Goal: Navigation & Orientation: Find specific page/section

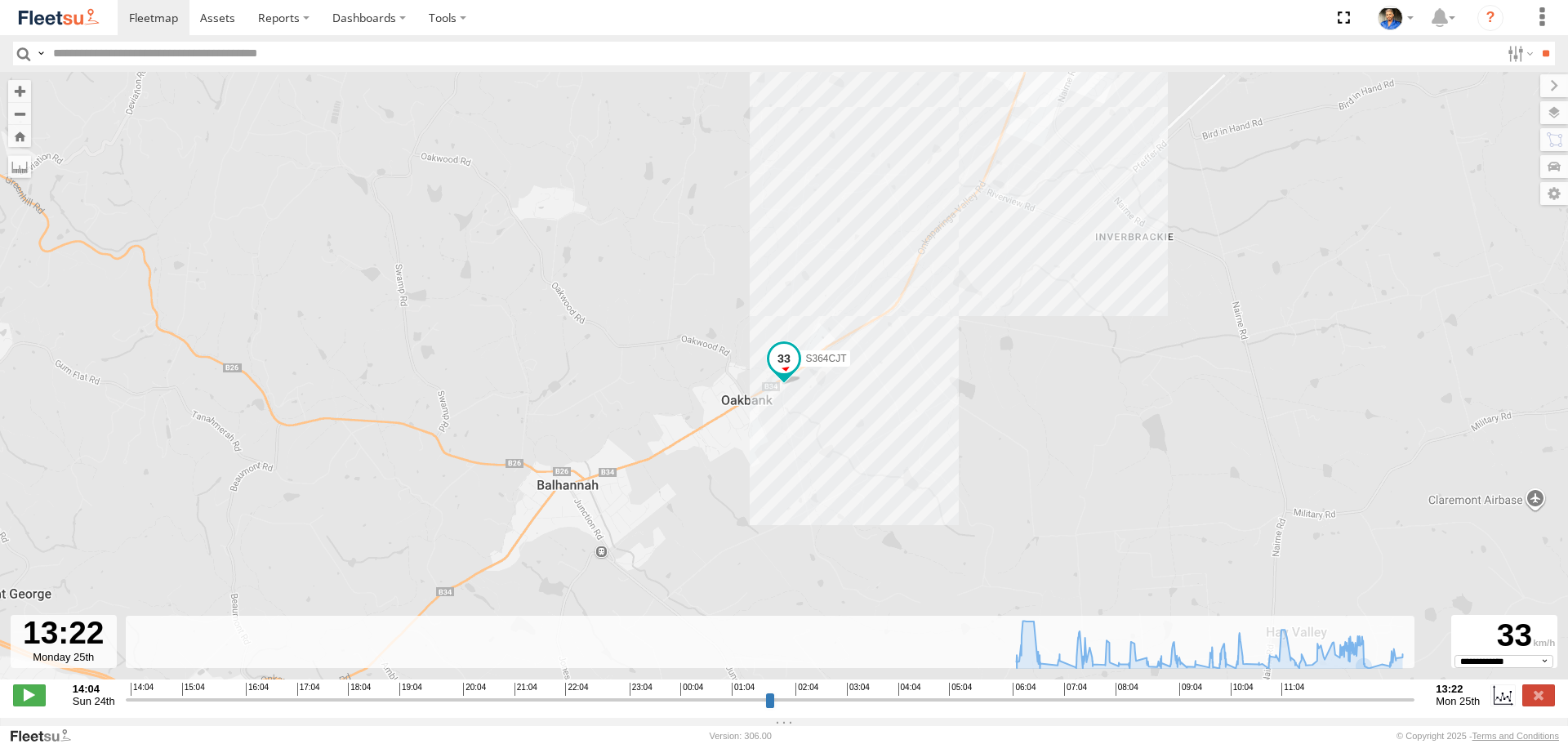
select select "**********"
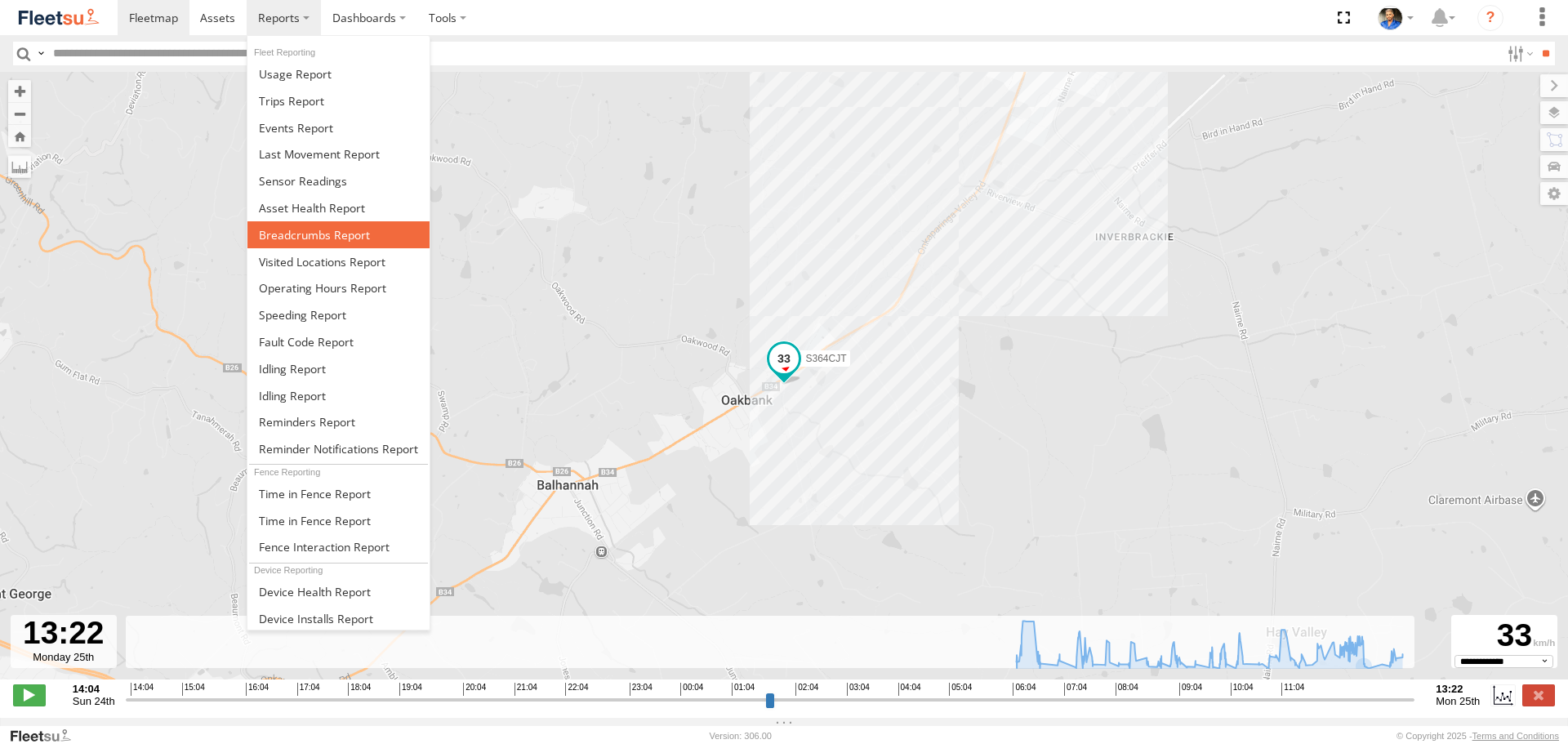
drag, startPoint x: 309, startPoint y: 227, endPoint x: 327, endPoint y: 226, distance: 18.0
click at [309, 227] on span at bounding box center [314, 235] width 111 height 16
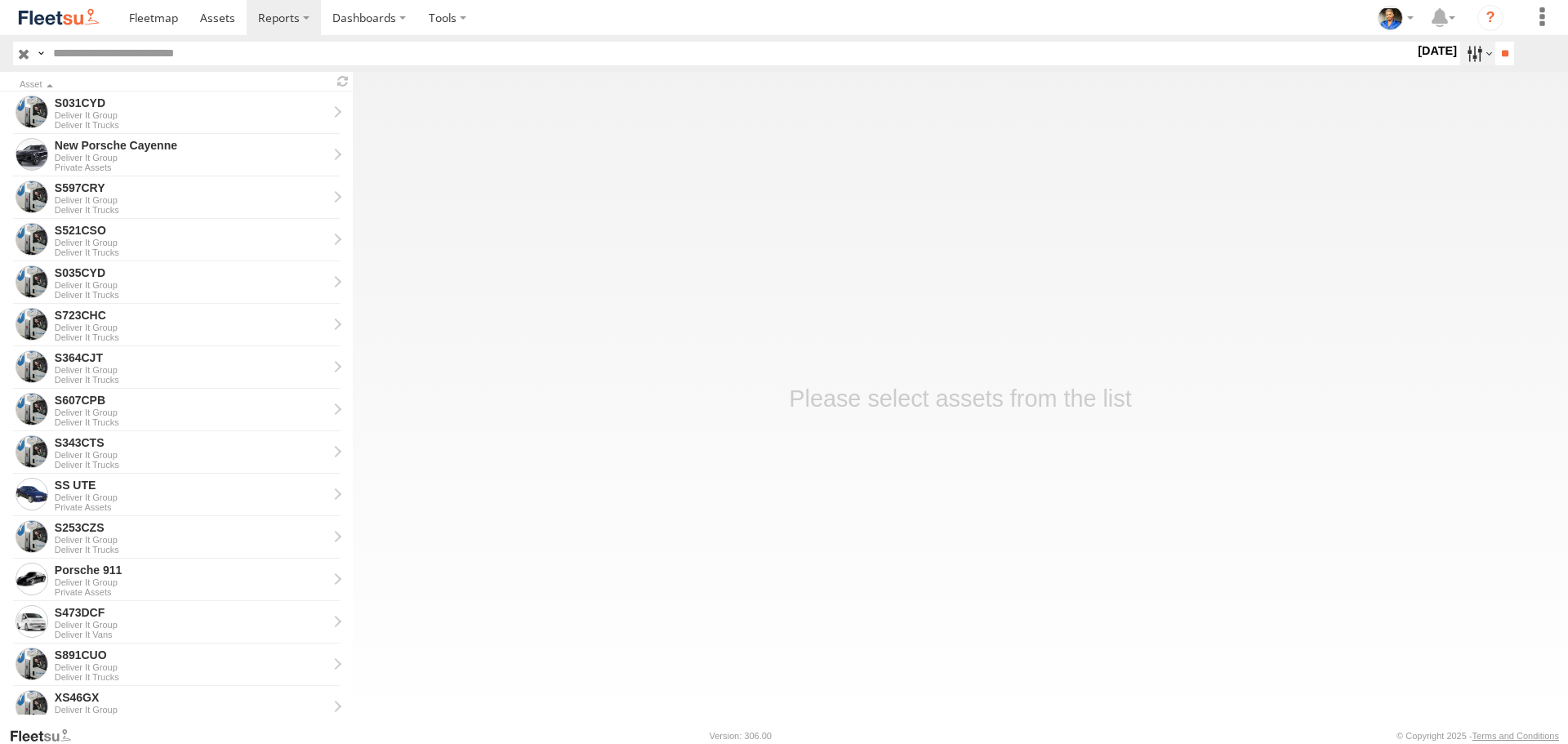
click at [1474, 53] on label at bounding box center [1478, 53] width 36 height 23
click at [0, 0] on label at bounding box center [0, 0] width 0 height 0
click at [1500, 52] on input "**" at bounding box center [1506, 53] width 19 height 23
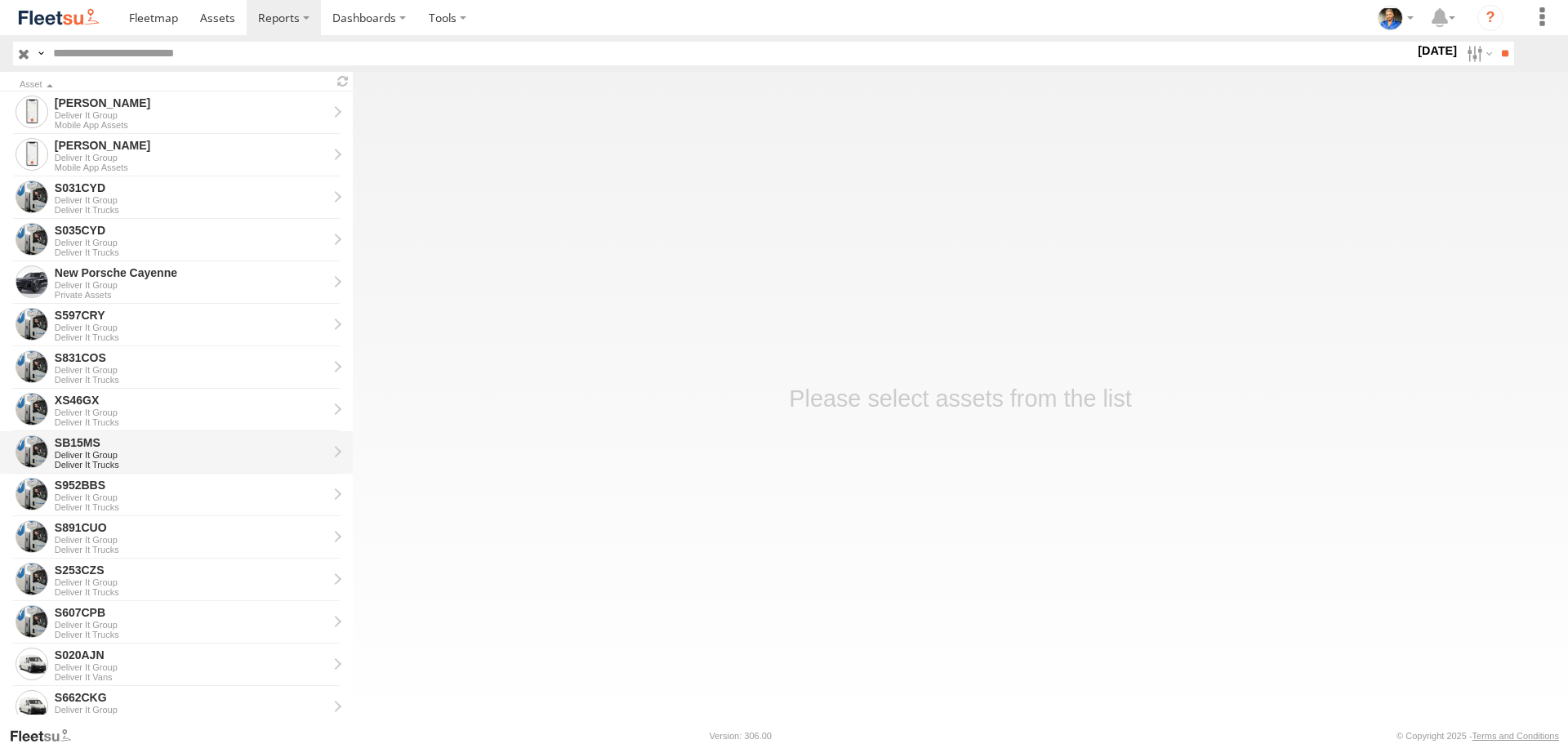
scroll to position [81, 0]
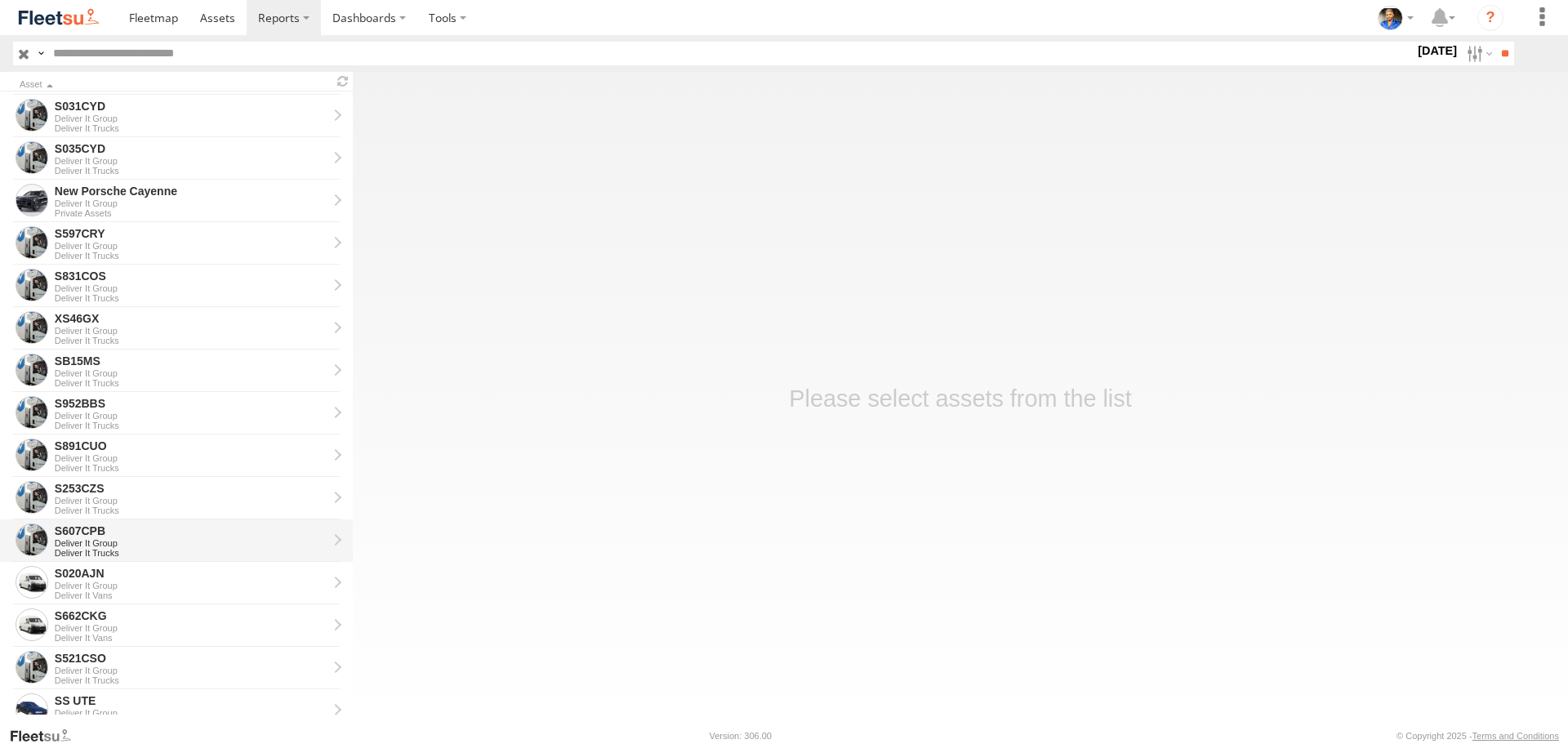
click at [151, 528] on div "S607CPB" at bounding box center [191, 530] width 273 height 15
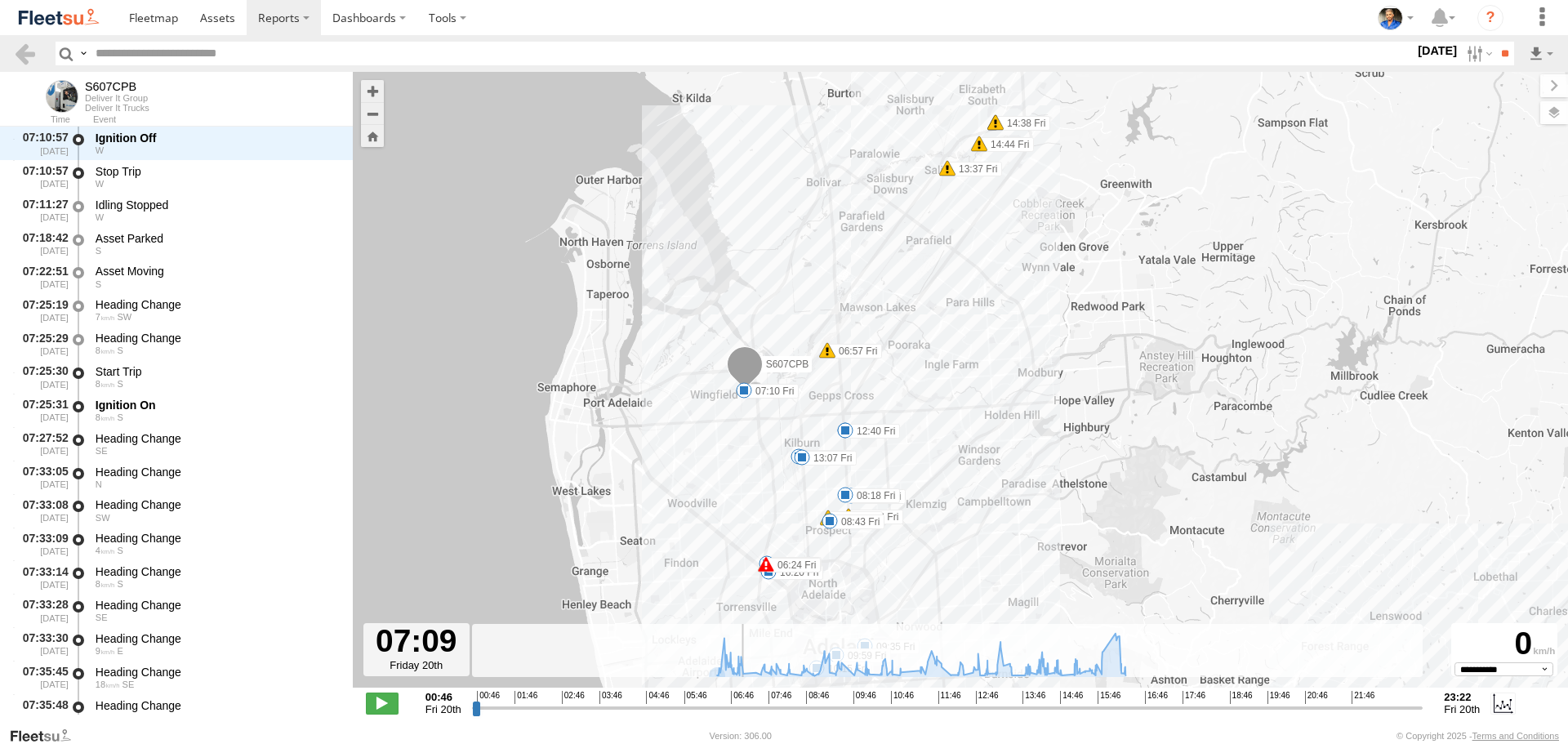
scroll to position [2636, 0]
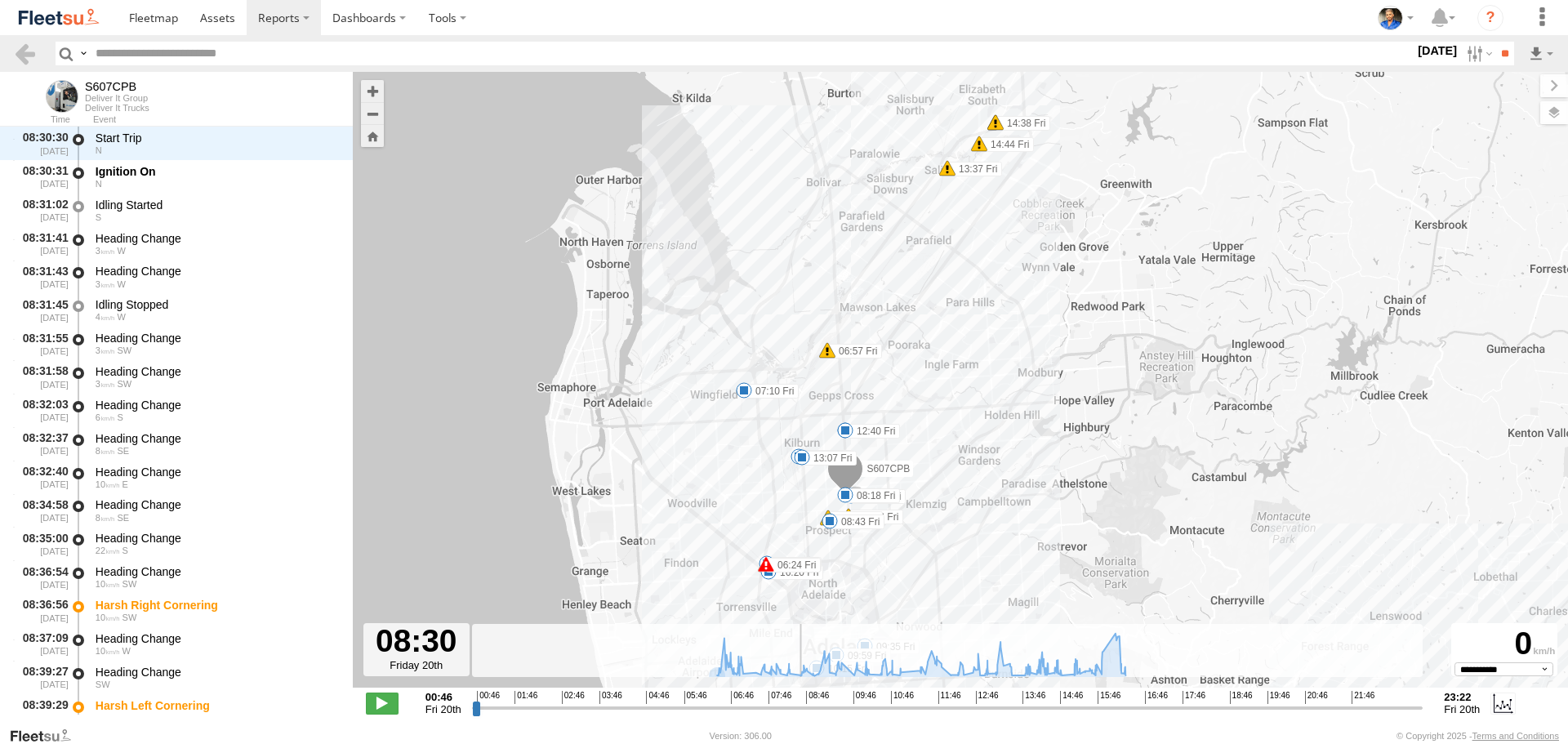
drag, startPoint x: 475, startPoint y: 708, endPoint x: 798, endPoint y: 699, distance: 323.1
type input "**********"
click at [798, 700] on input "range" at bounding box center [948, 708] width 952 height 16
drag, startPoint x: 1187, startPoint y: 284, endPoint x: 1193, endPoint y: 274, distance: 11.7
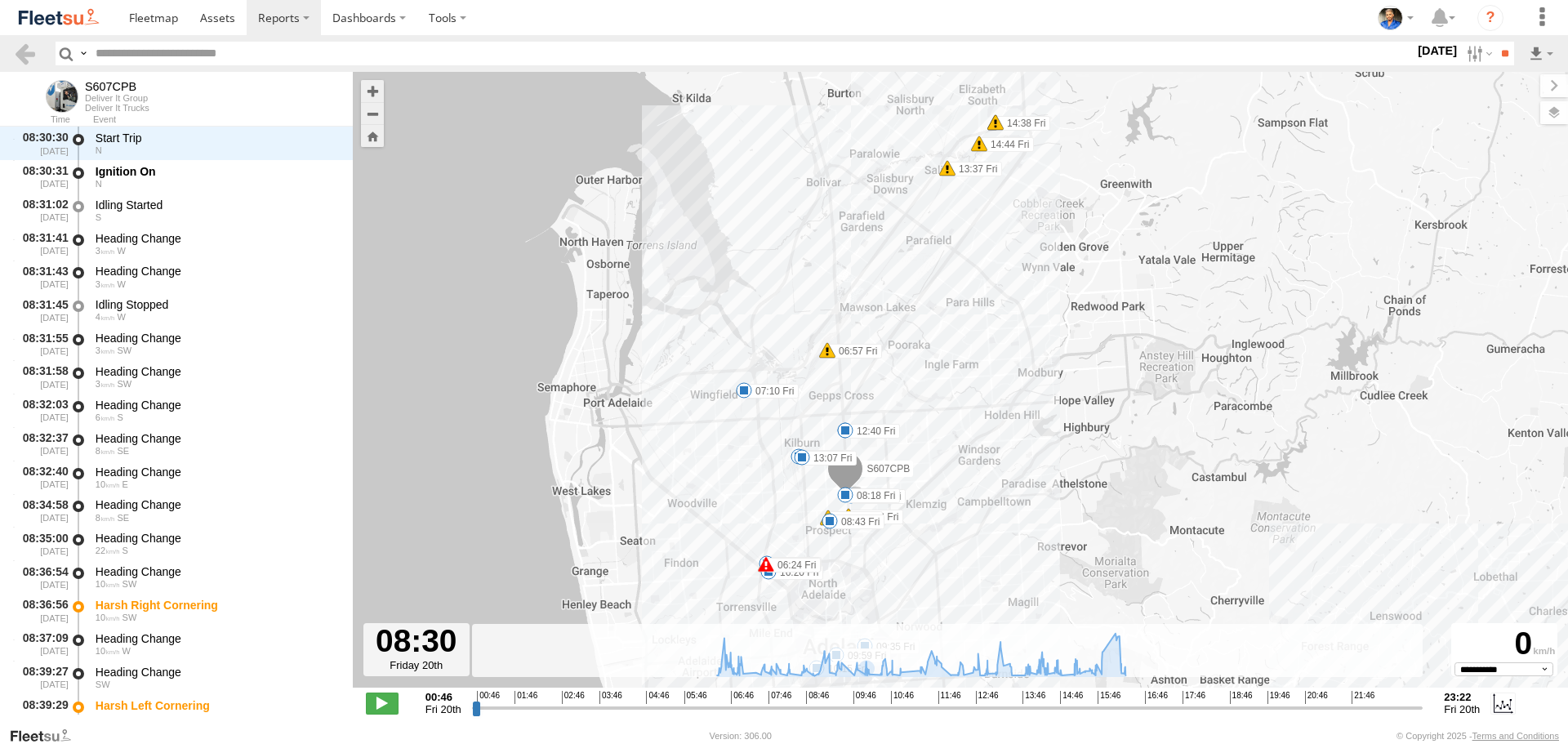
click at [1193, 274] on div "S607CPB 06:24 Fri 06:24 Fri 06:57 Fri 07:10 Fri 08:36 Fri 08:39 Fri 13:37 Fri 1…" at bounding box center [960, 388] width 1215 height 633
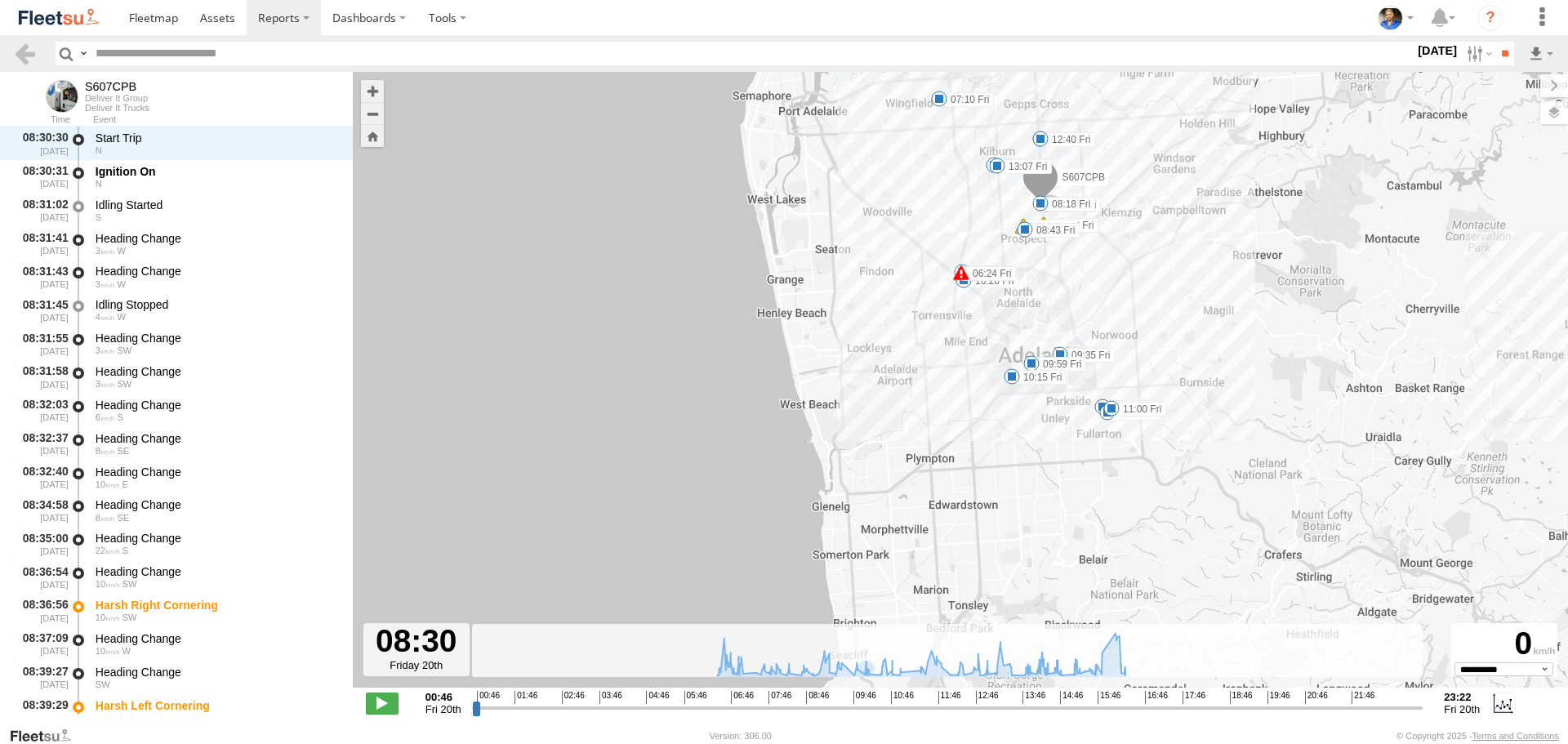
click at [71, 16] on img at bounding box center [59, 17] width 85 height 22
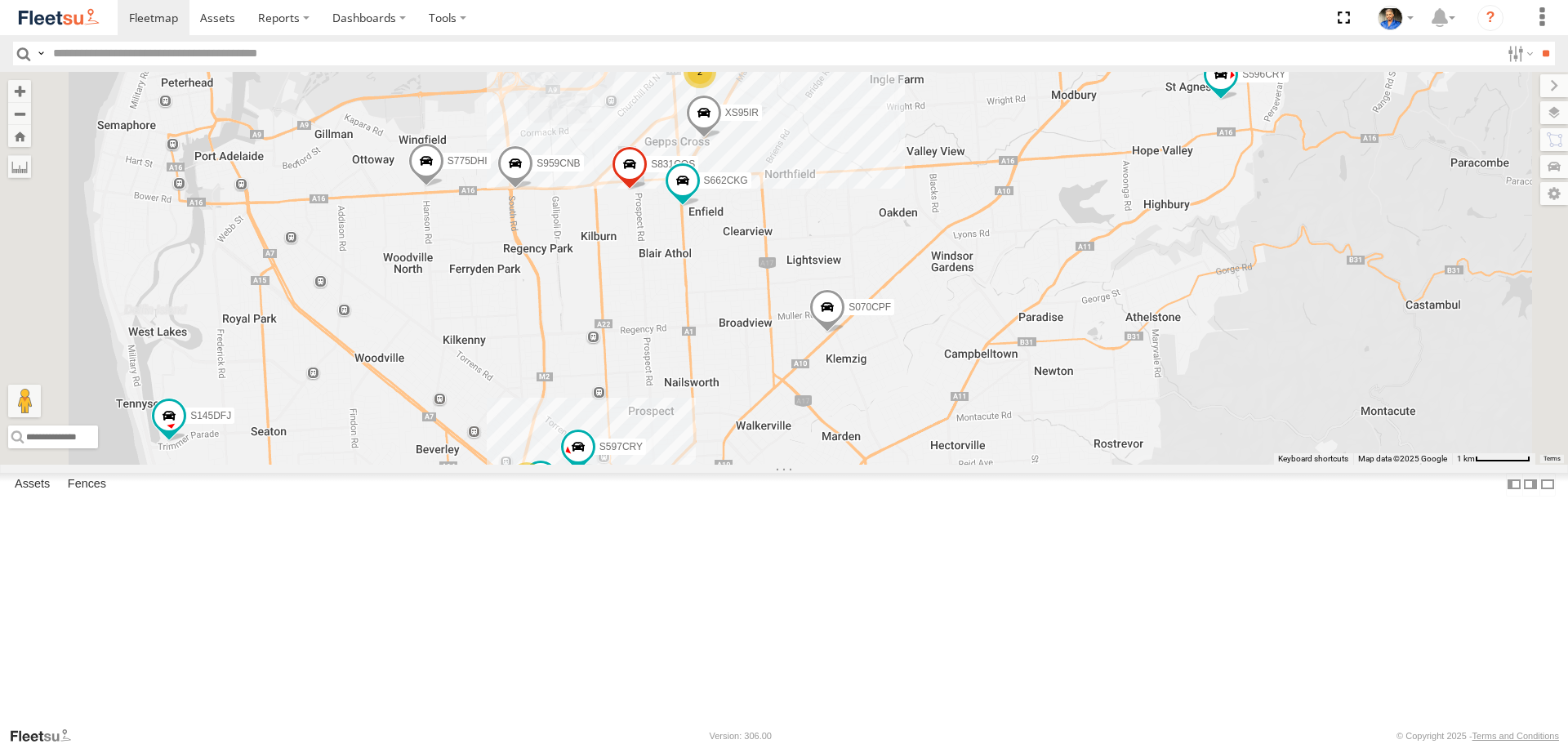
click at [648, 191] on span at bounding box center [629, 169] width 36 height 44
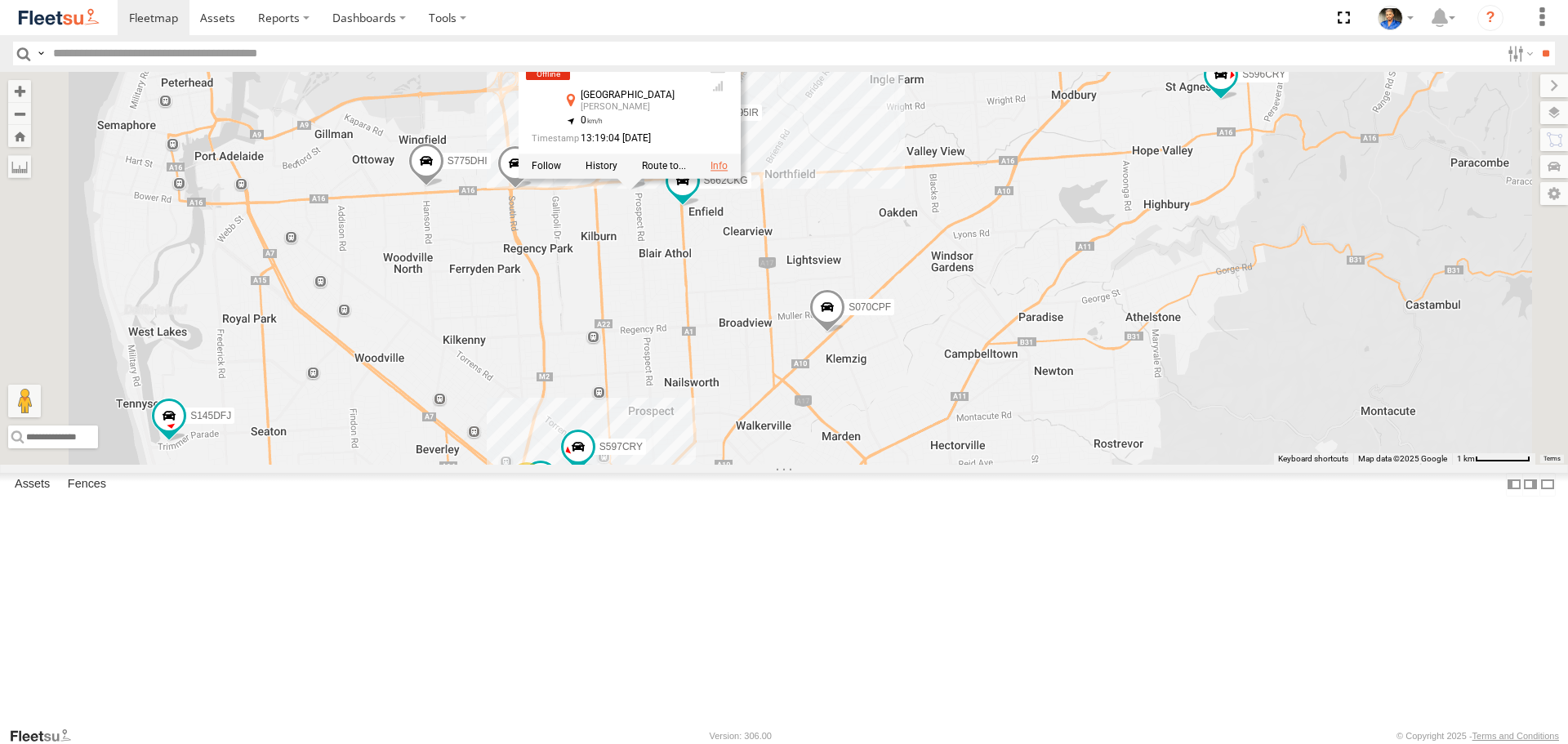
click at [728, 172] on link at bounding box center [719, 166] width 17 height 11
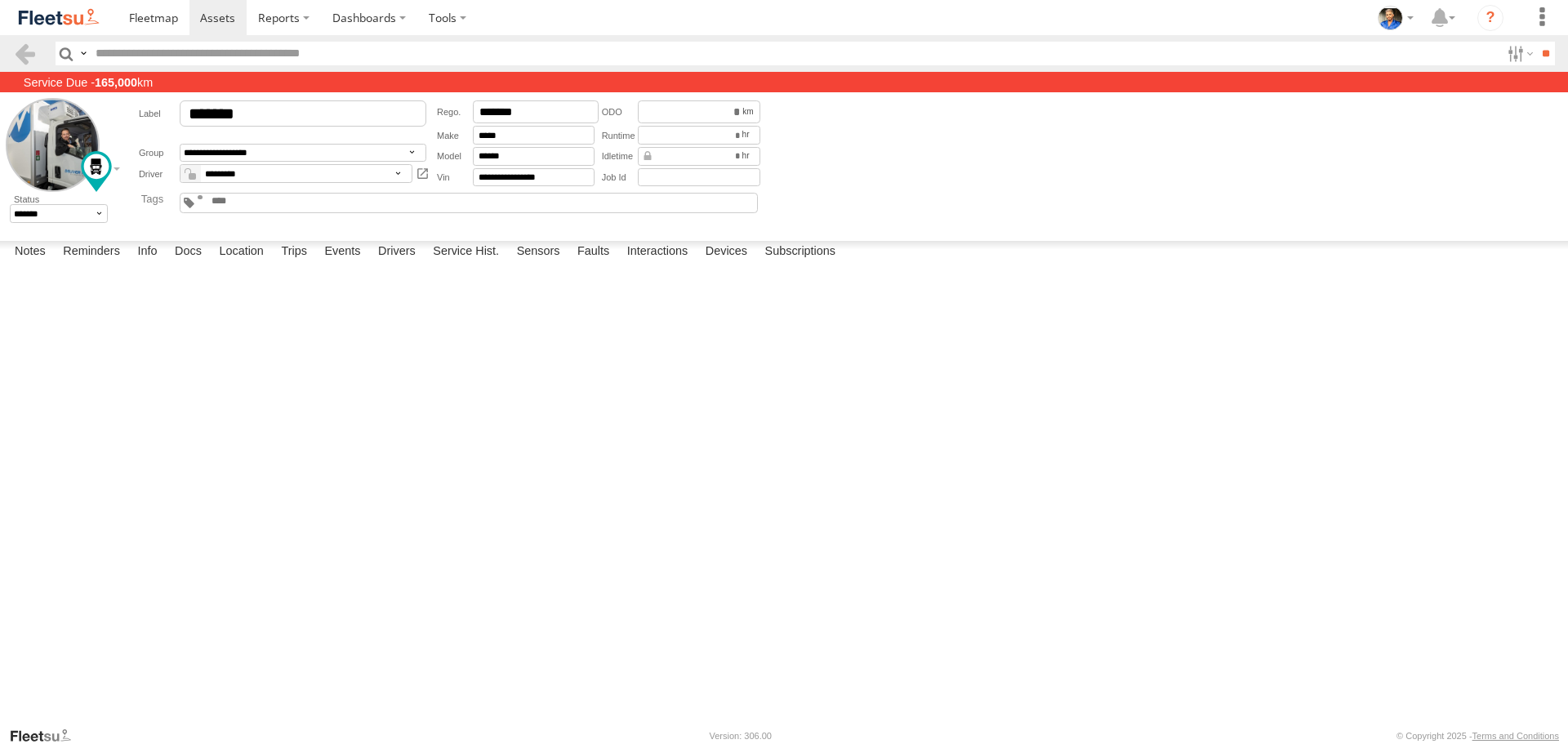
click at [80, 21] on img at bounding box center [59, 17] width 85 height 22
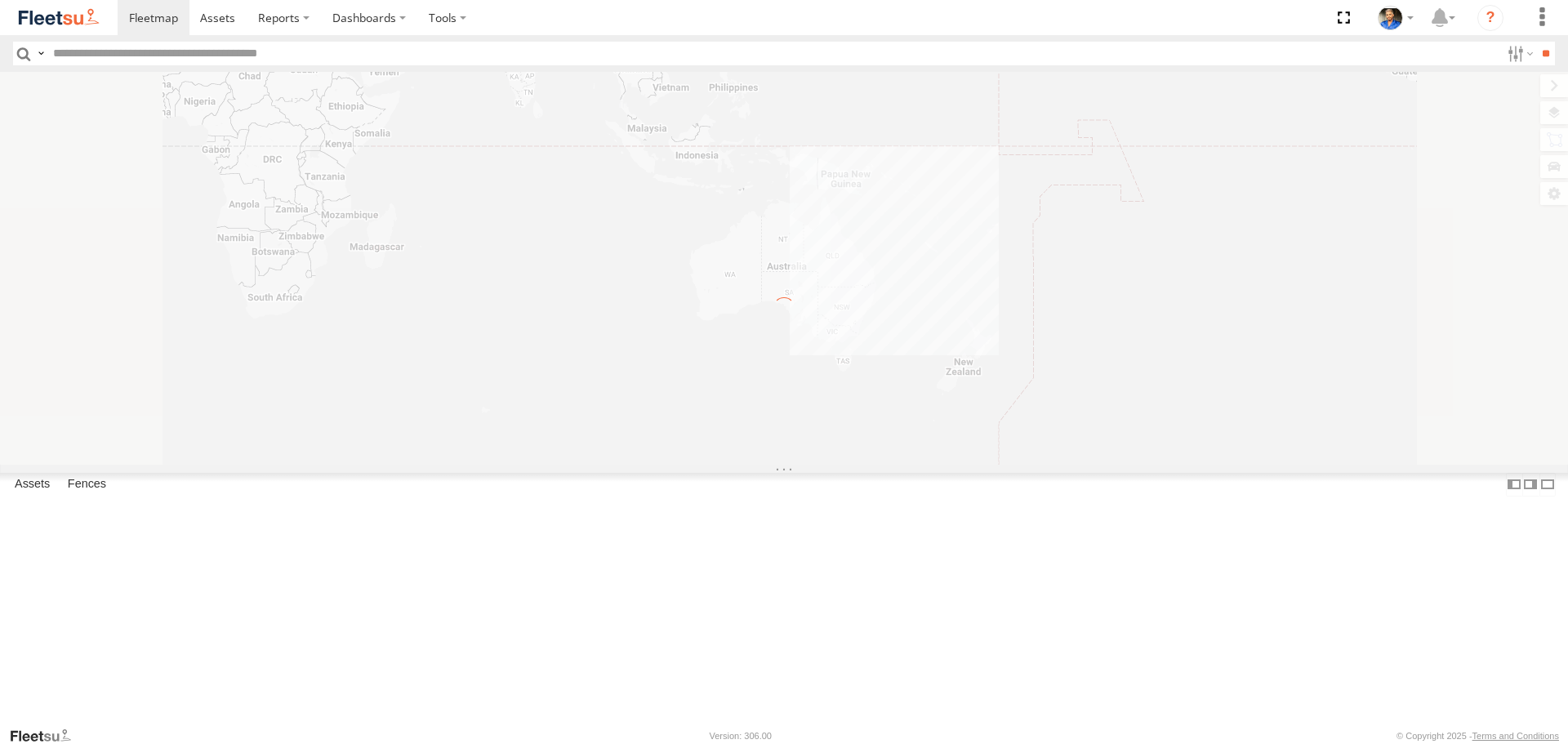
click at [284, 57] on input "text" at bounding box center [774, 53] width 1454 height 23
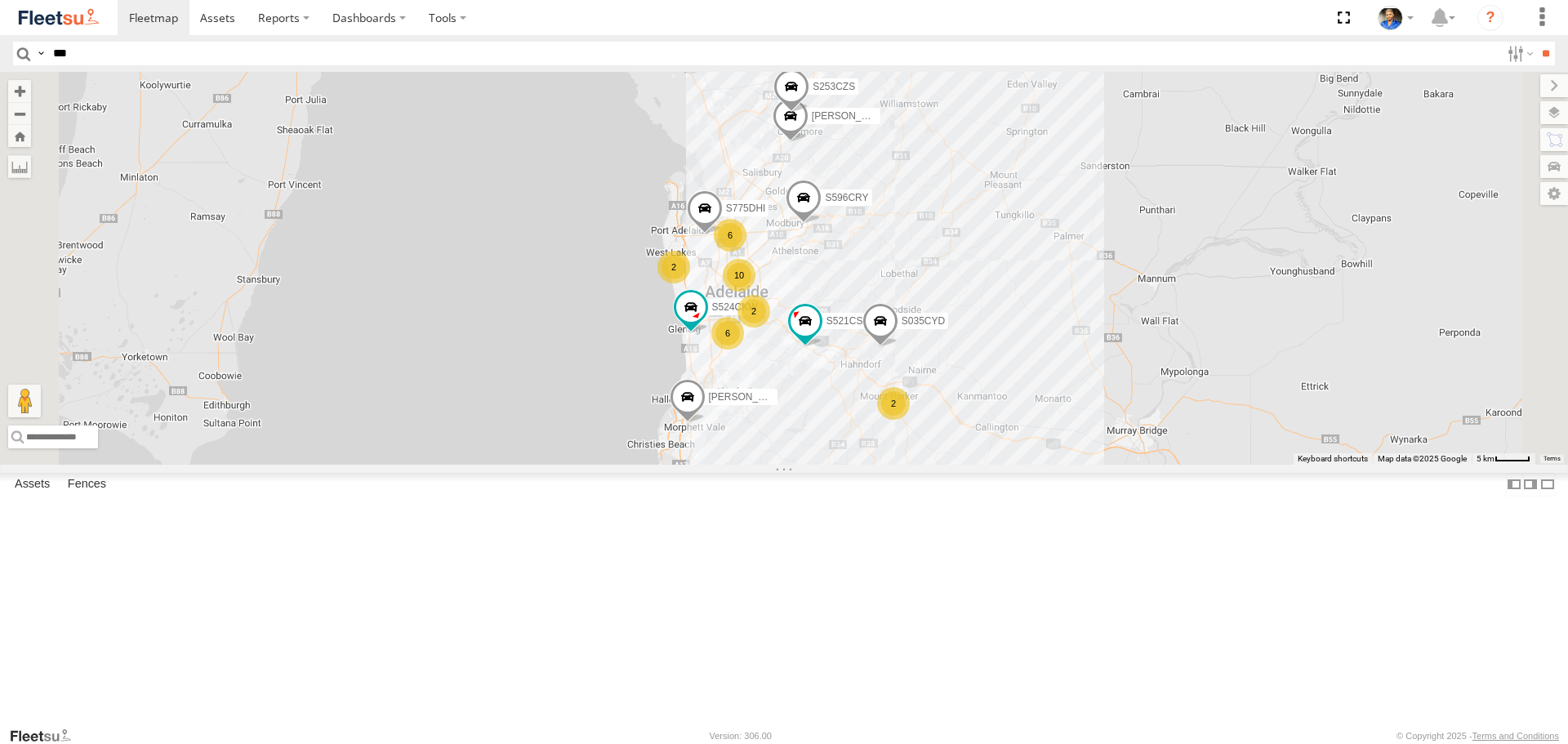
type input "***"
click at [1537, 42] on input "**" at bounding box center [1546, 53] width 19 height 23
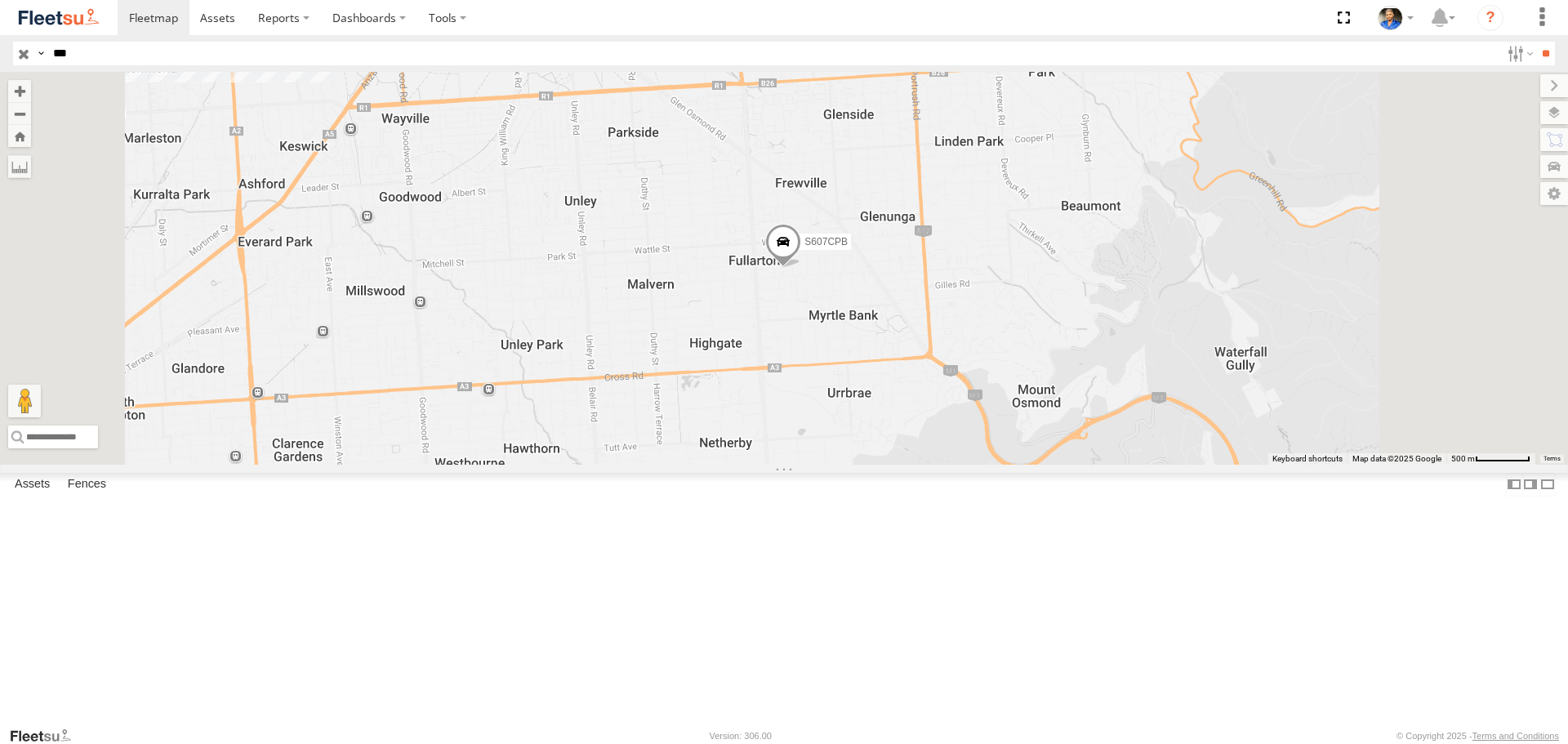
click at [801, 268] on span at bounding box center [783, 246] width 36 height 44
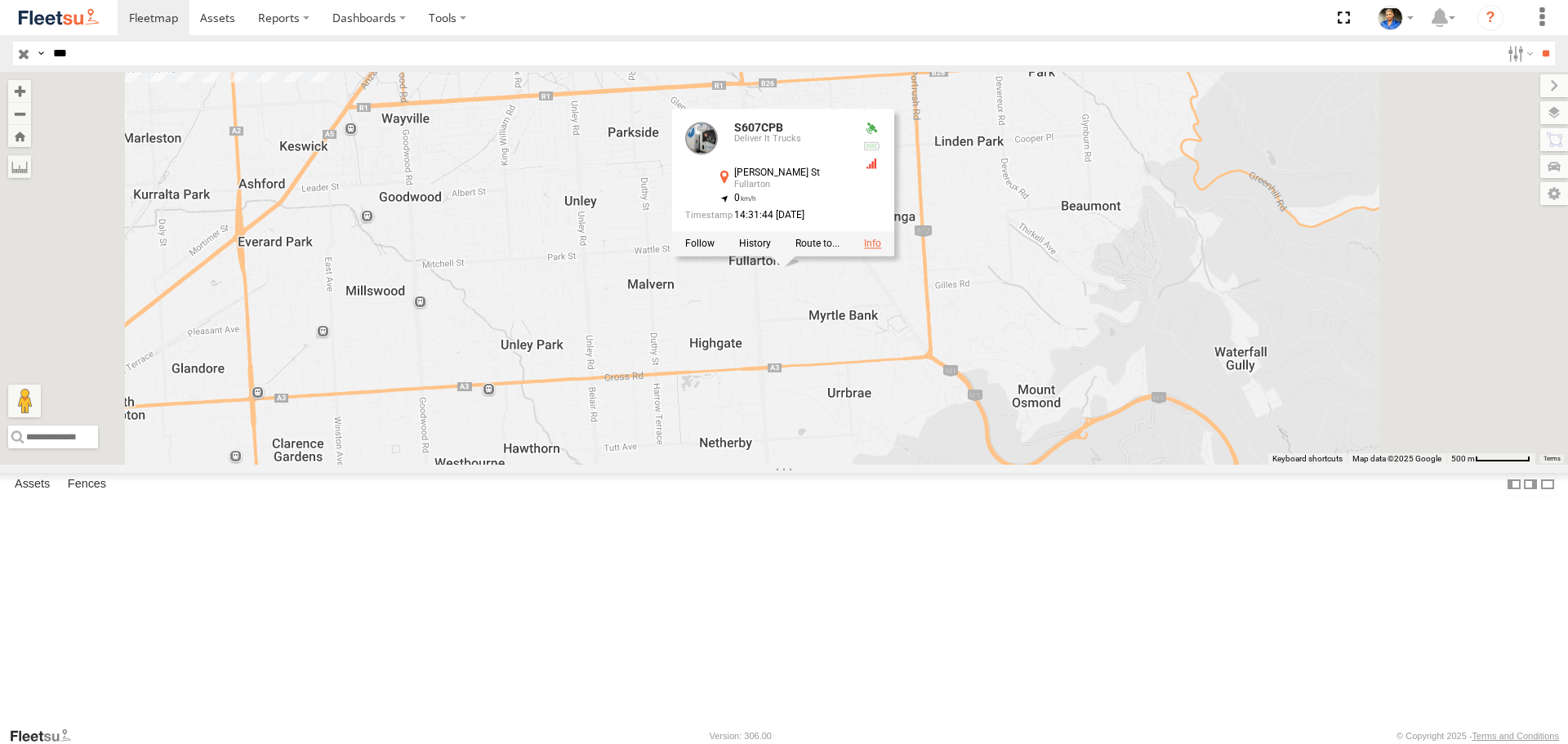
click at [881, 250] on link at bounding box center [873, 243] width 17 height 11
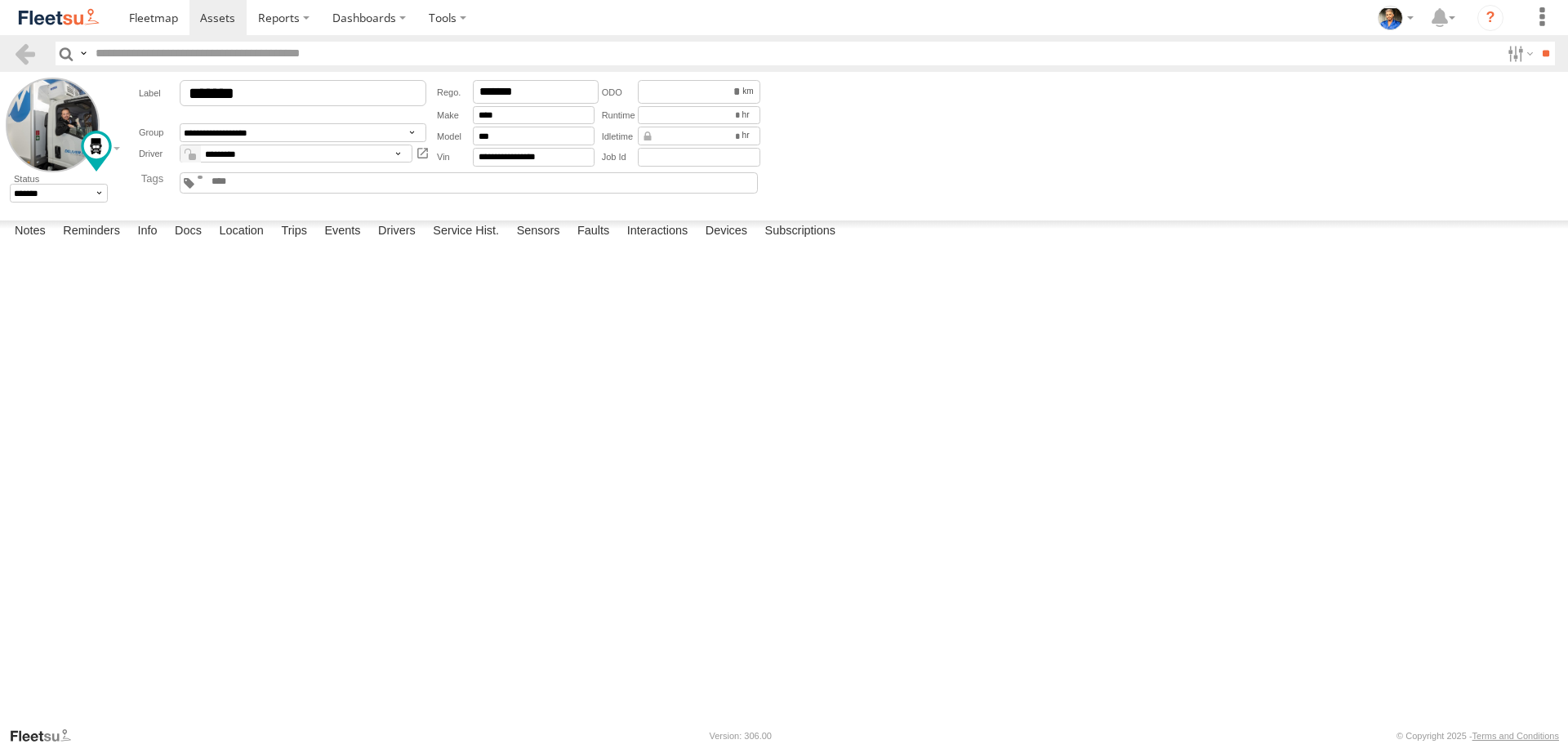
click at [19, 16] on img at bounding box center [59, 17] width 85 height 22
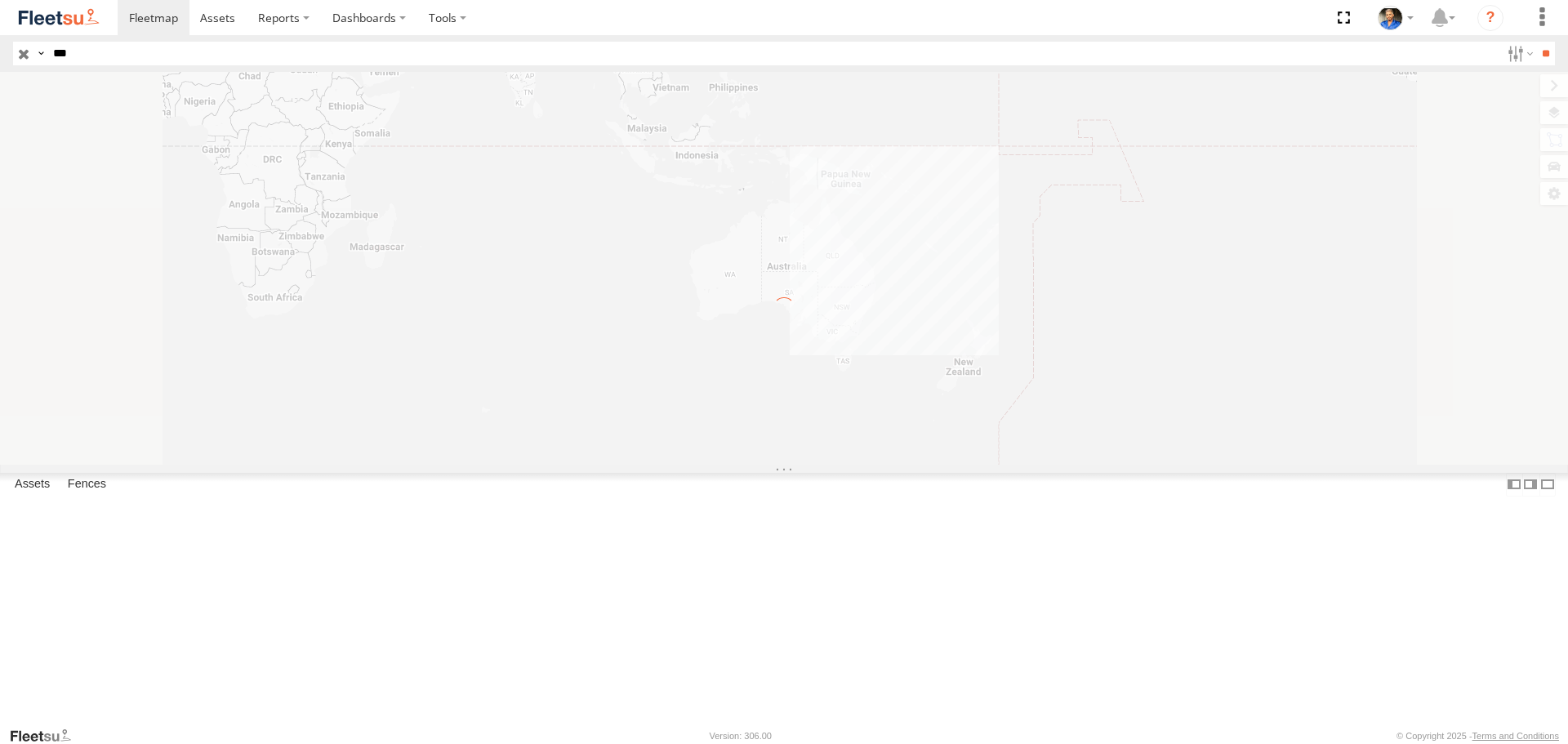
click at [280, 57] on input "***" at bounding box center [774, 53] width 1454 height 23
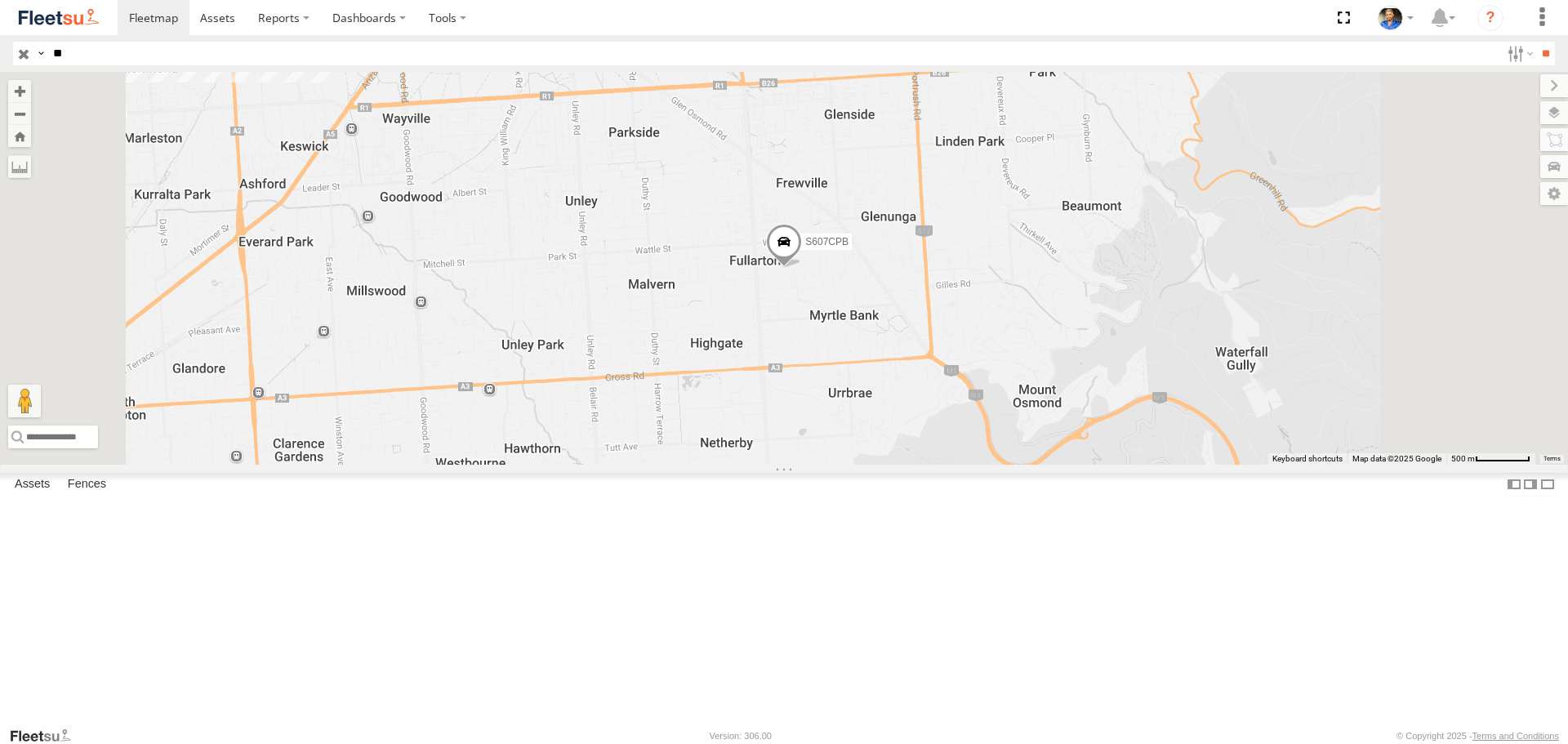
type input "*"
click at [47, 28] on img at bounding box center [59, 17] width 85 height 22
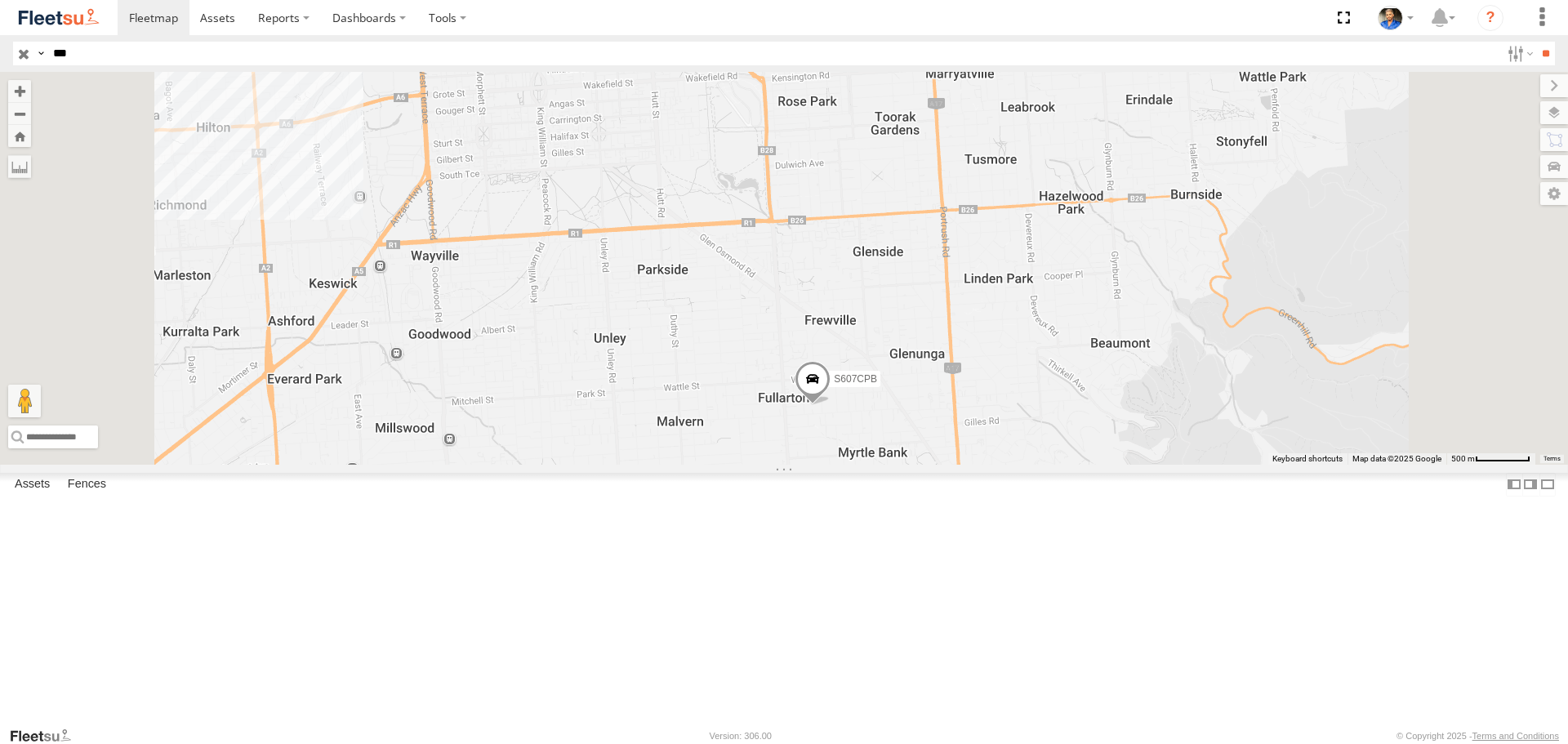
drag, startPoint x: 751, startPoint y: 379, endPoint x: 780, endPoint y: 517, distance: 141.0
click at [780, 464] on div "S607CPB" at bounding box center [784, 268] width 1568 height 392
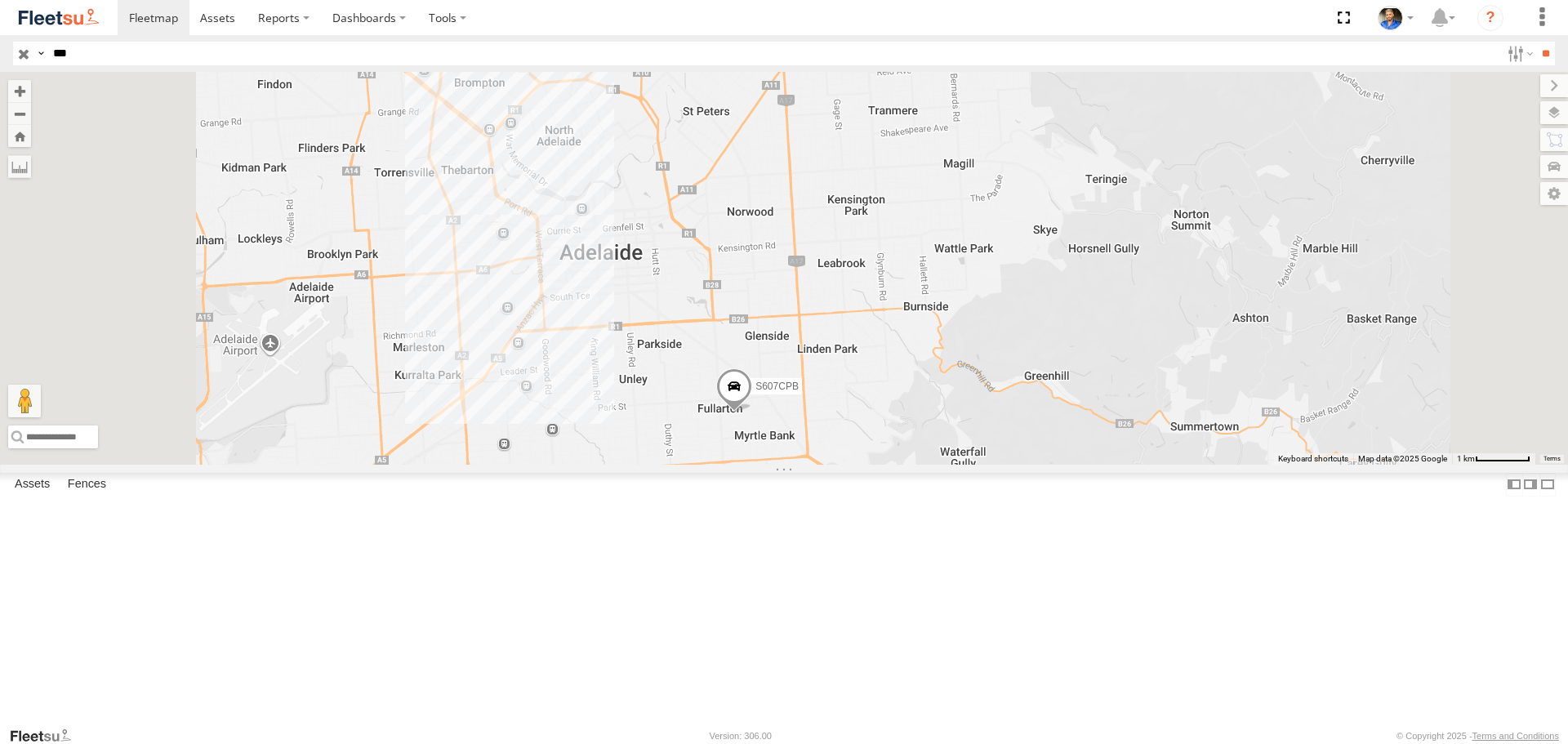
click at [26, 51] on input "button" at bounding box center [23, 53] width 22 height 23
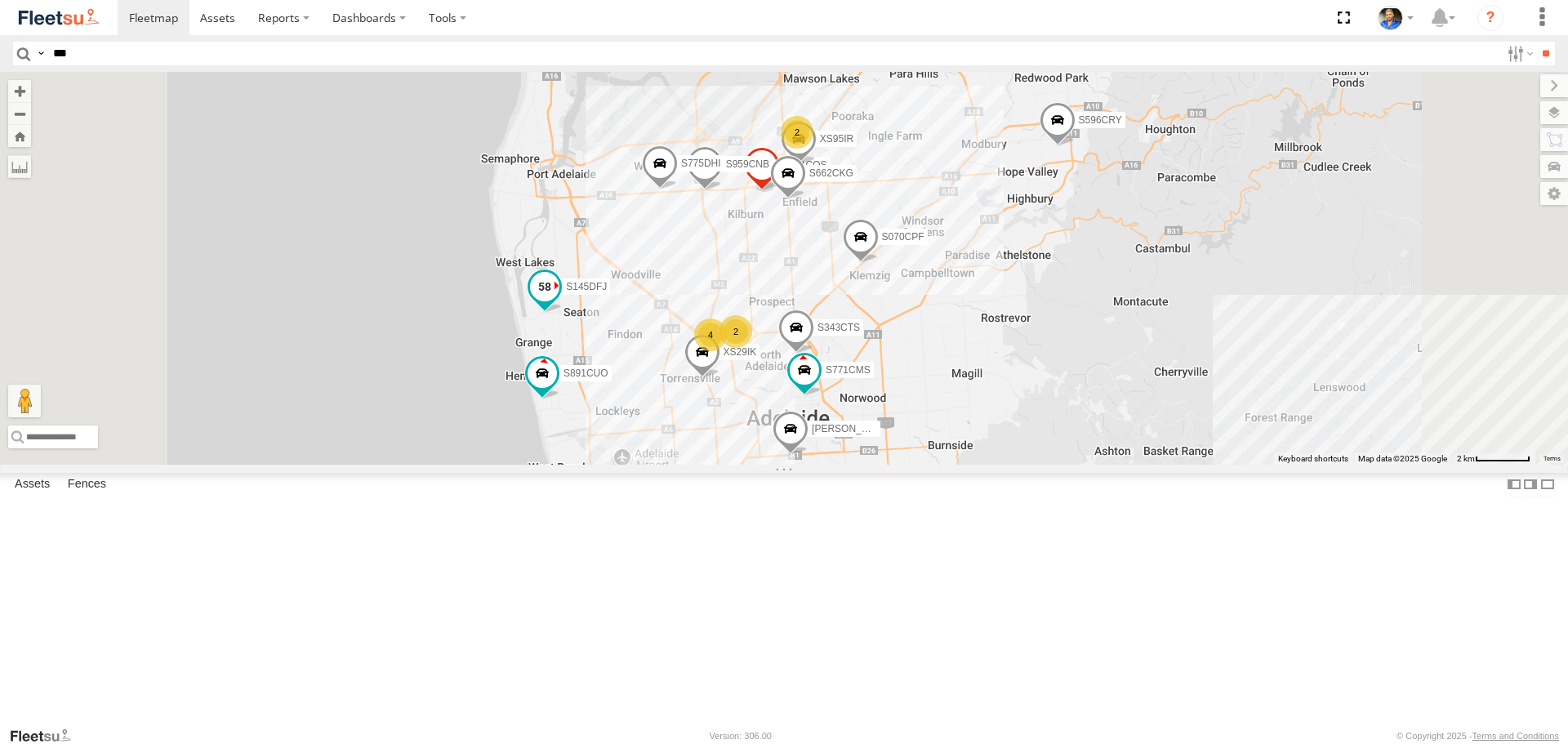
click at [560, 302] on span at bounding box center [545, 288] width 29 height 29
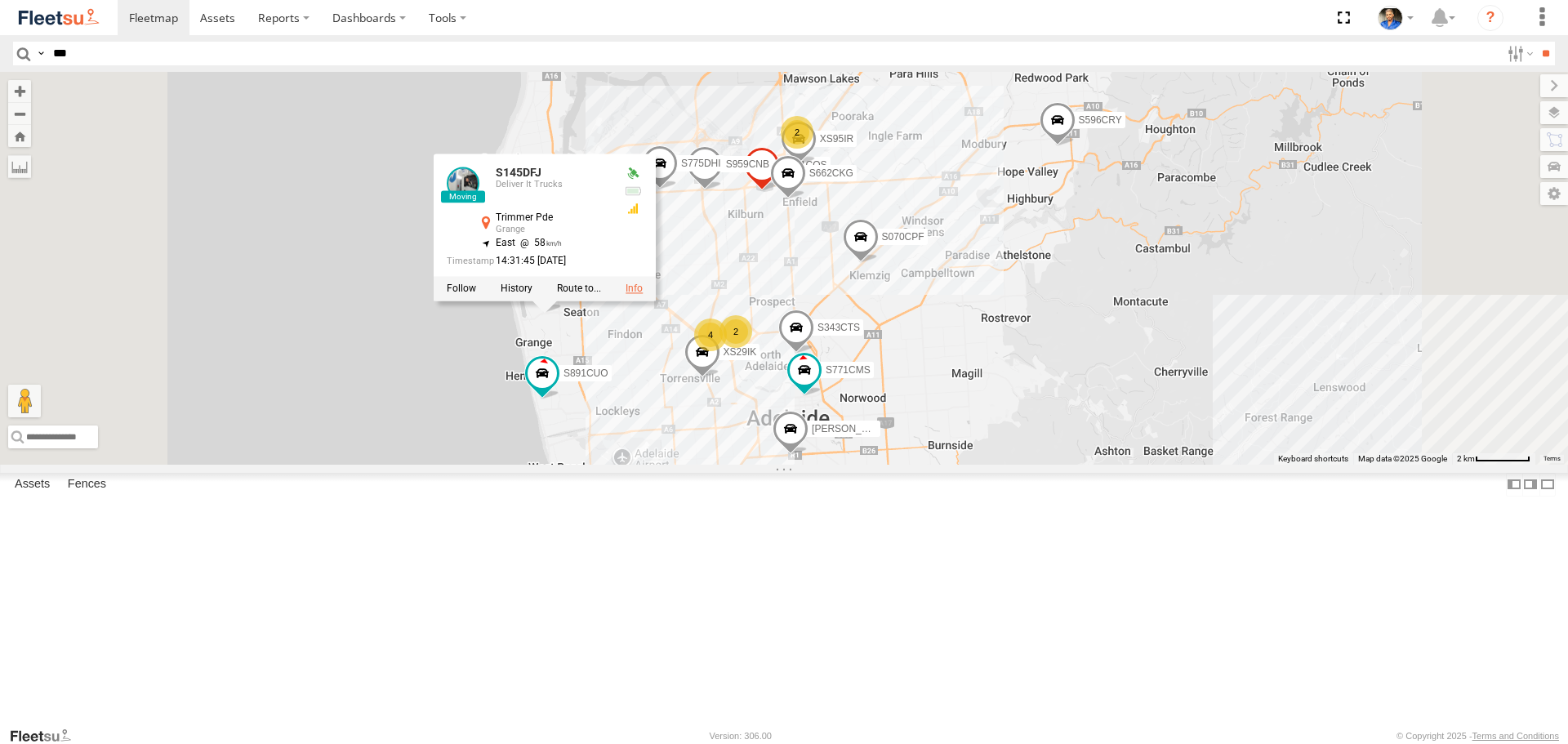
click at [643, 294] on link at bounding box center [634, 288] width 17 height 11
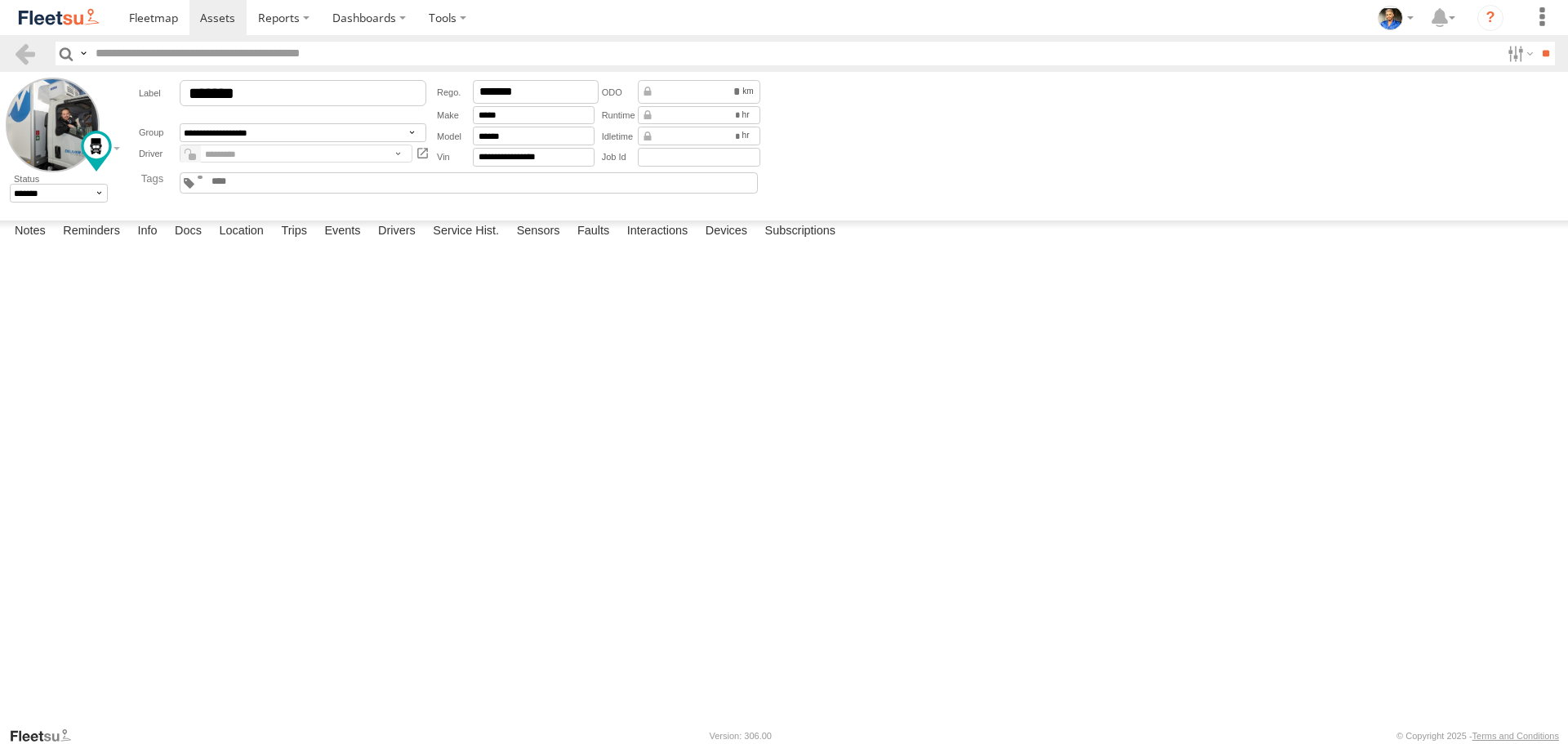
click img
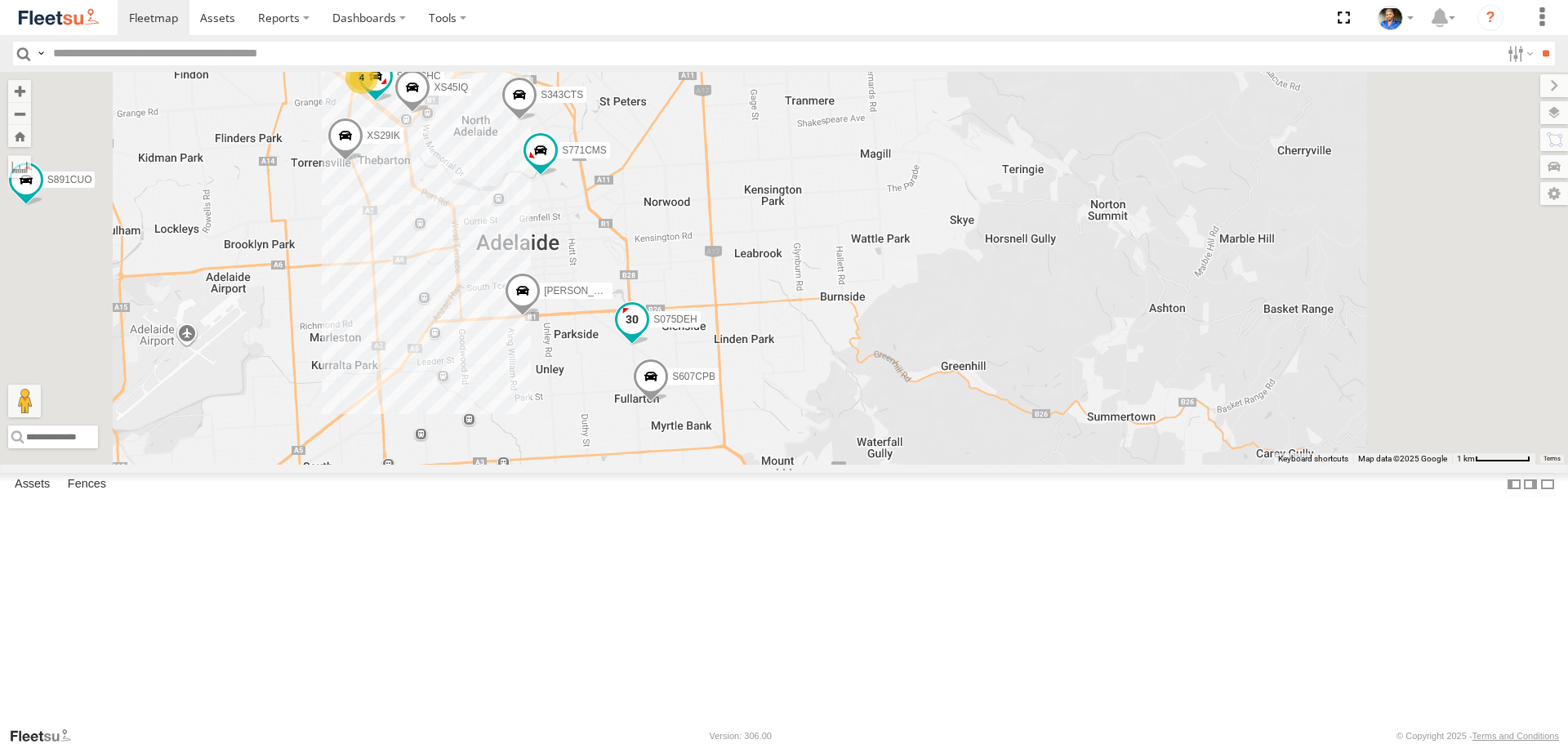
click at [647, 335] on span at bounding box center [632, 320] width 29 height 29
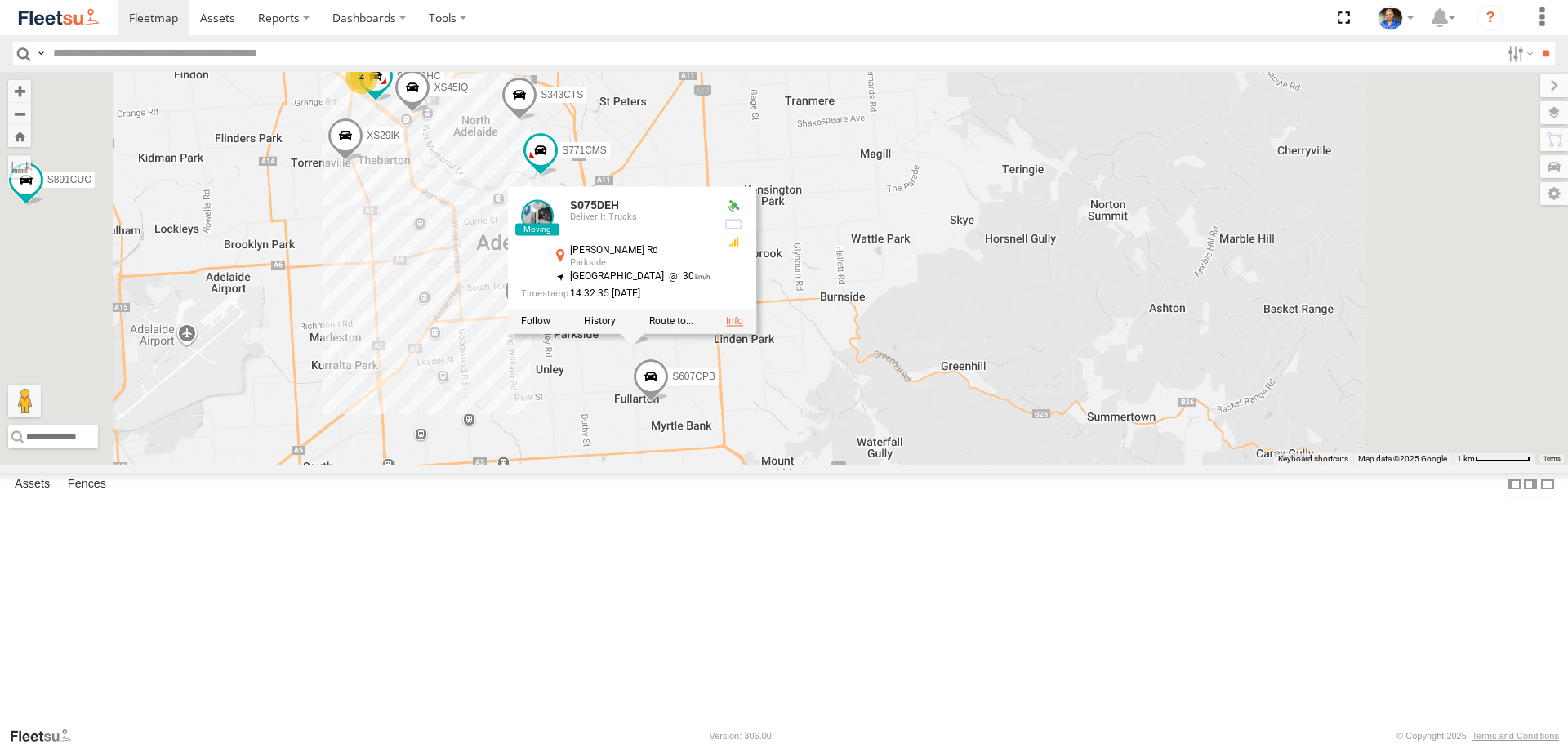
click at [743, 327] on link at bounding box center [735, 321] width 17 height 11
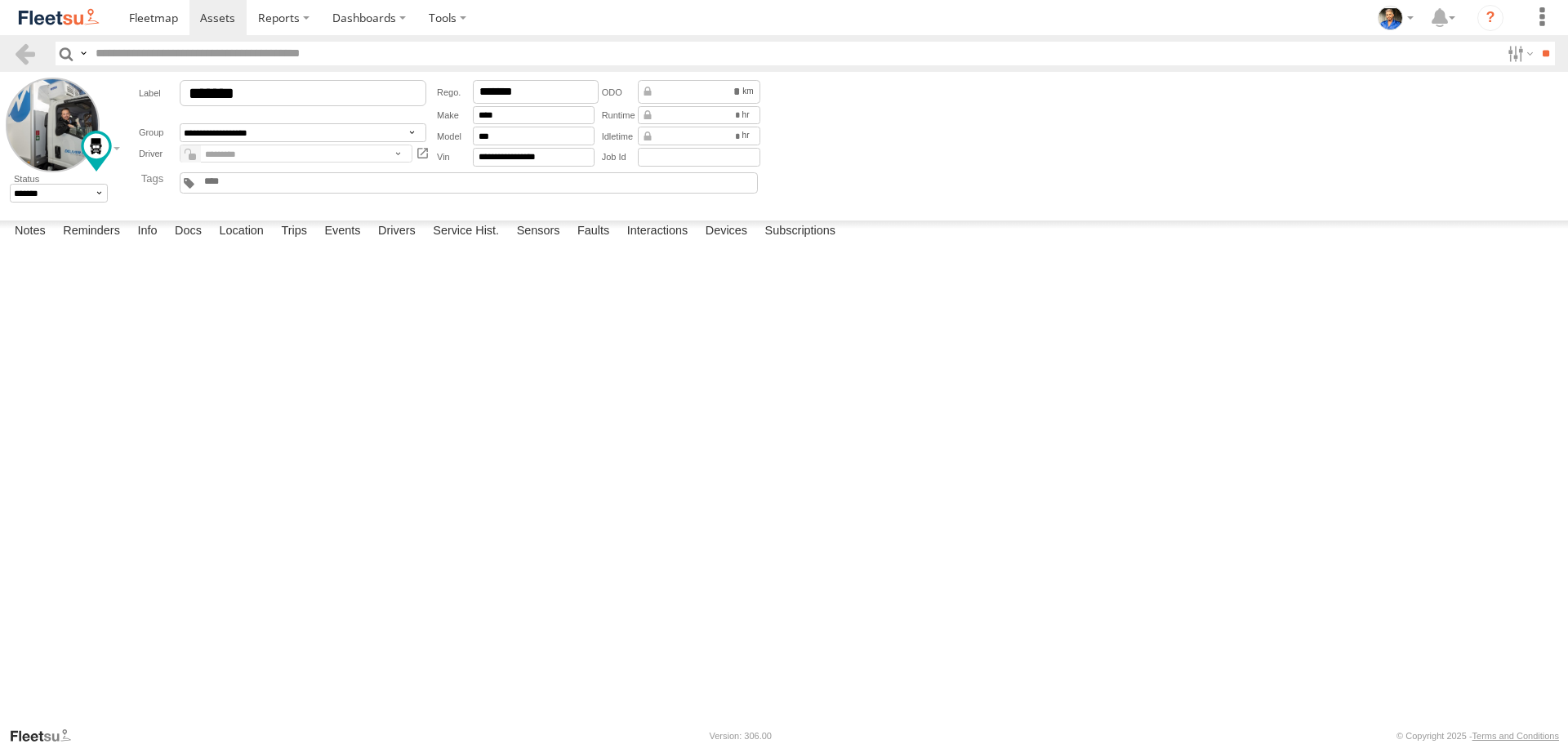
click at [55, 21] on img at bounding box center [59, 17] width 85 height 22
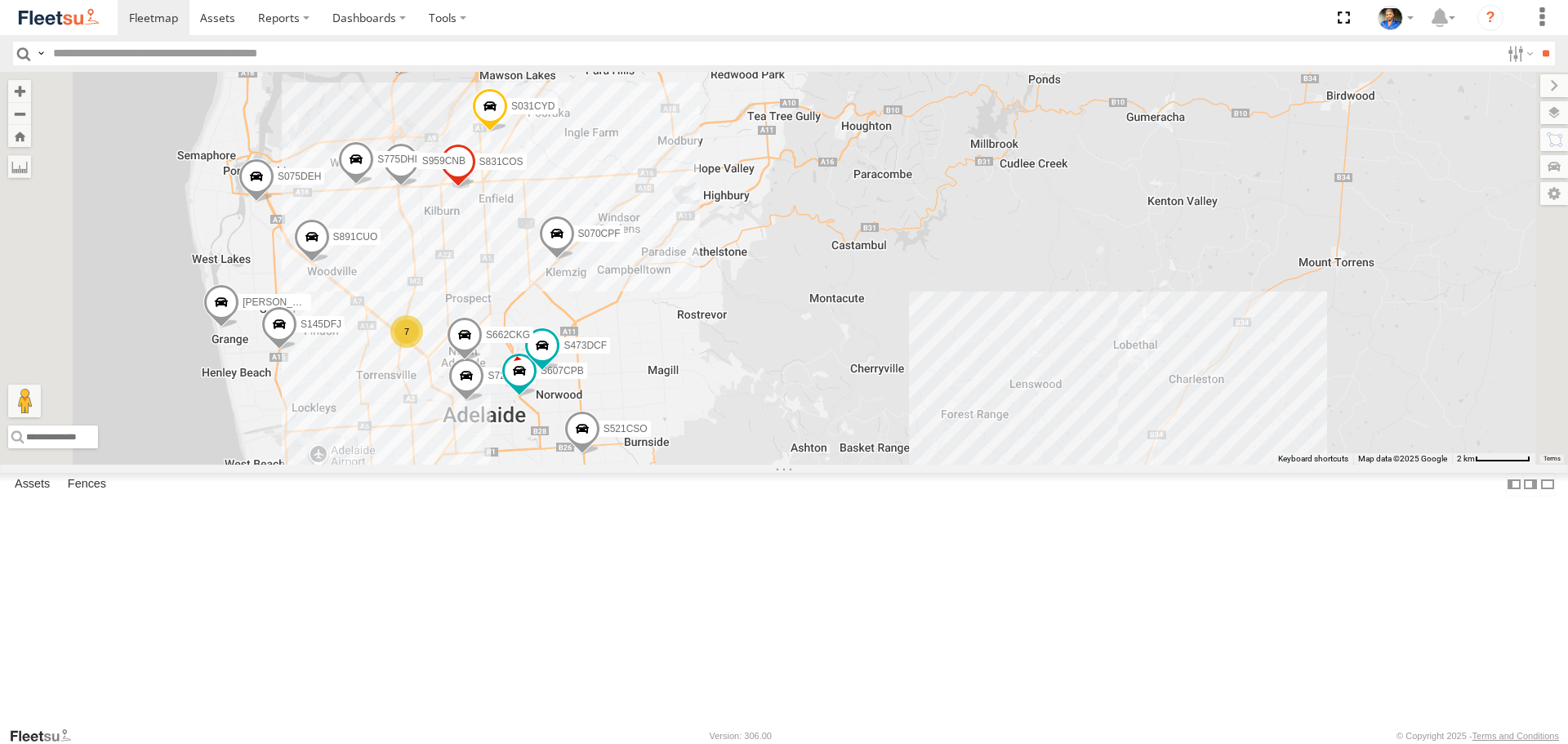
drag, startPoint x: 1009, startPoint y: 378, endPoint x: 1047, endPoint y: 376, distance: 38.1
click at [1047, 376] on div "S343CTS S952BBS S596CRY DD067S MERC S364CJT S070CPF S253CZS XS95IR S035CYD [PER…" at bounding box center [784, 268] width 1568 height 392
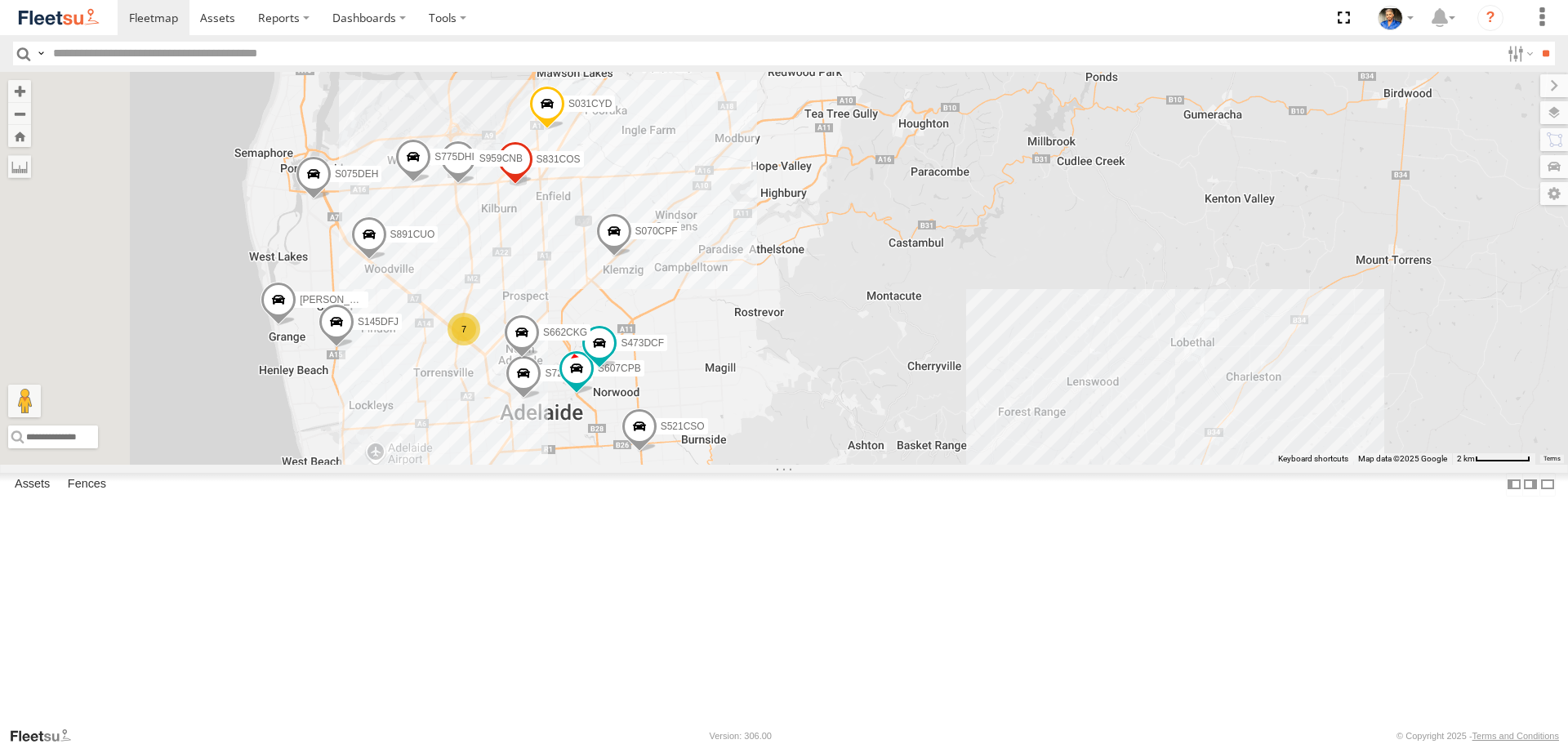
click at [566, 131] on span at bounding box center [547, 108] width 36 height 44
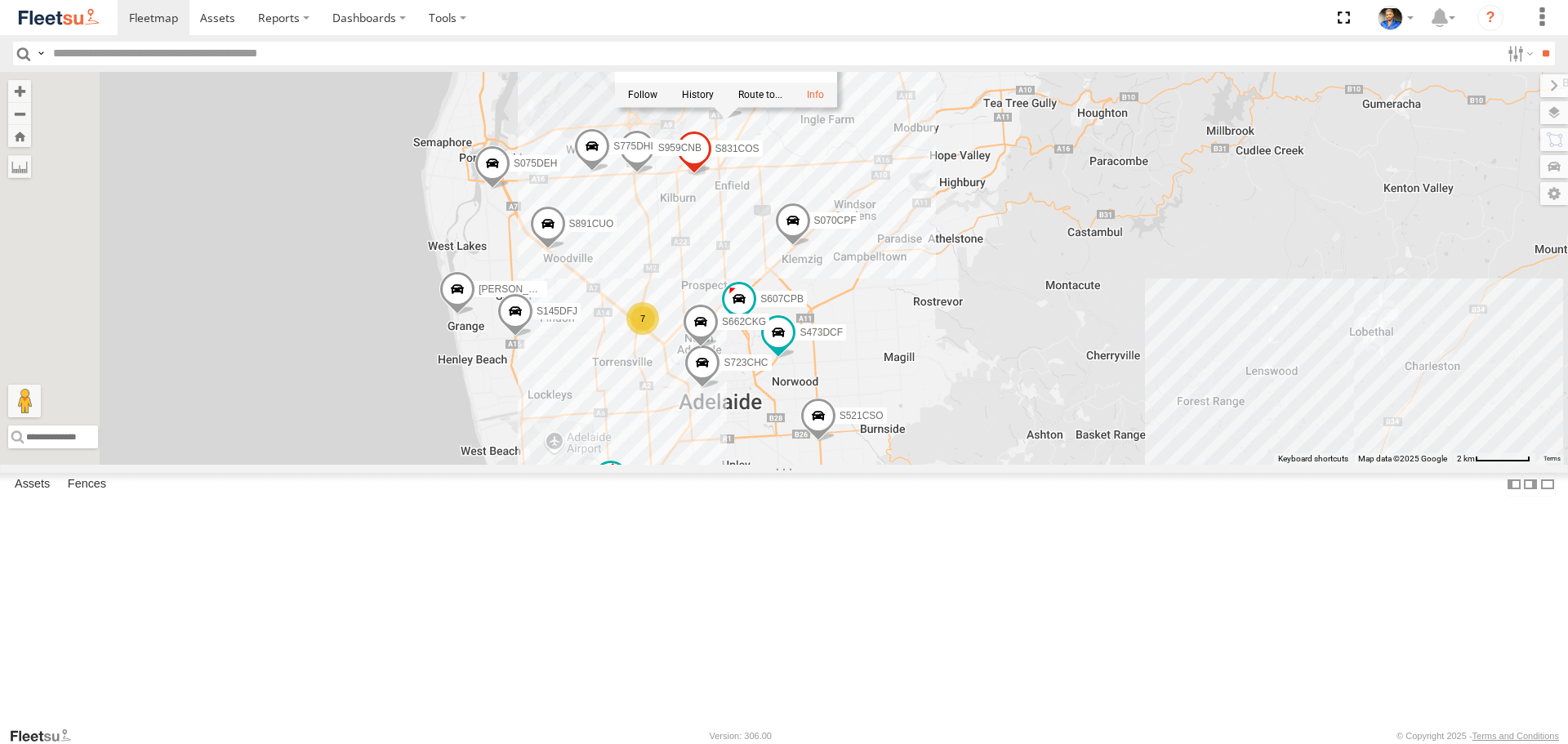
drag, startPoint x: 1085, startPoint y: 274, endPoint x: 1274, endPoint y: 264, distance: 189.3
click at [1274, 264] on div "S343CTS S952BBS S596CRY DD067S MERC S364CJT S070CPF S253CZS XS95IR S035CYD [PER…" at bounding box center [784, 268] width 1568 height 392
drag, startPoint x: 1287, startPoint y: 396, endPoint x: 1287, endPoint y: 378, distance: 18.0
click at [1287, 378] on div "S343CTS S952BBS S596CRY DD067S MERC S364CJT S070CPF S253CZS XS95IR S035CYD [PER…" at bounding box center [784, 268] width 1568 height 392
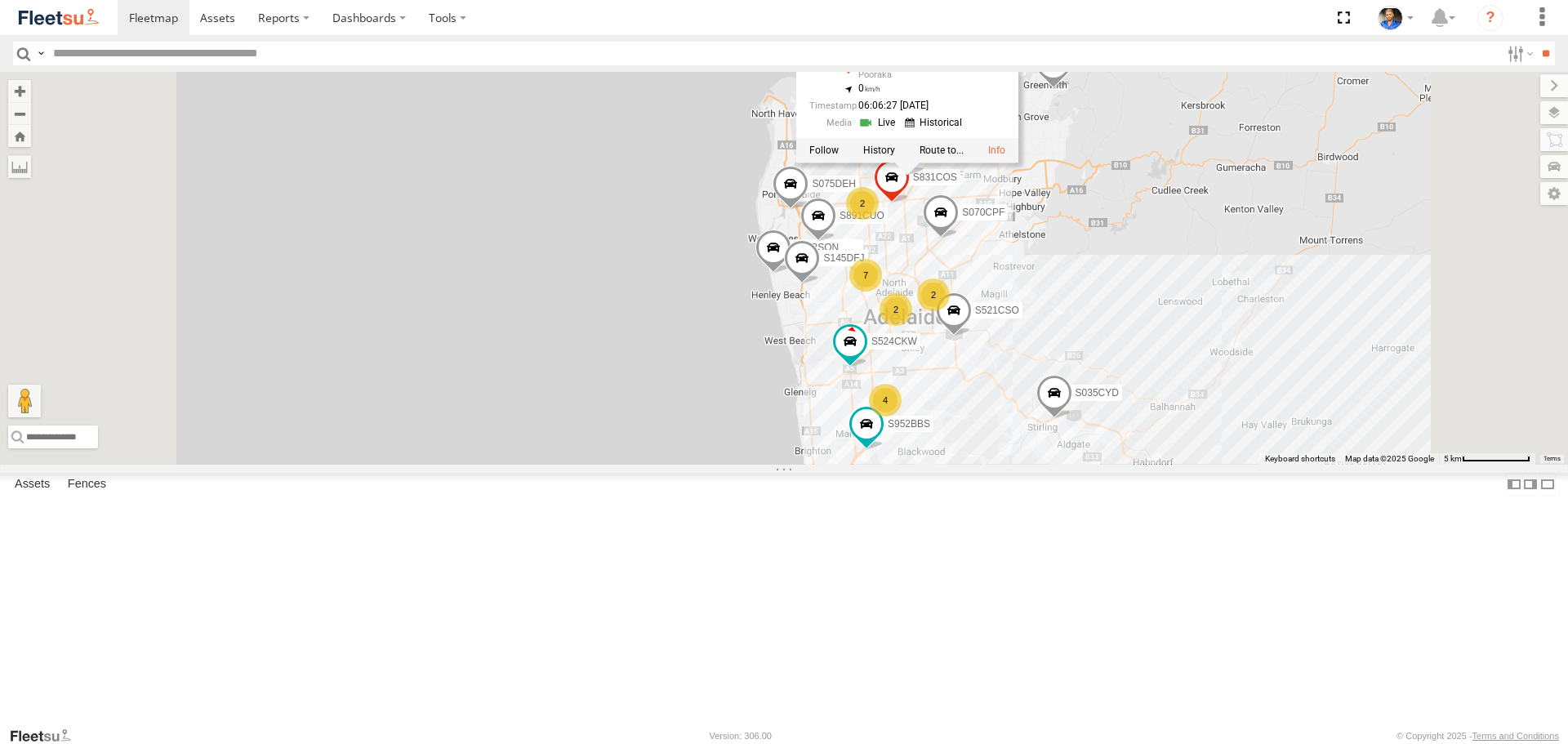
click at [1427, 385] on div "S343CTS S952BBS S596CRY DD067S MERC S364CJT S070CPF S253CZS XS95IR S035CYD [PER…" at bounding box center [784, 268] width 1568 height 392
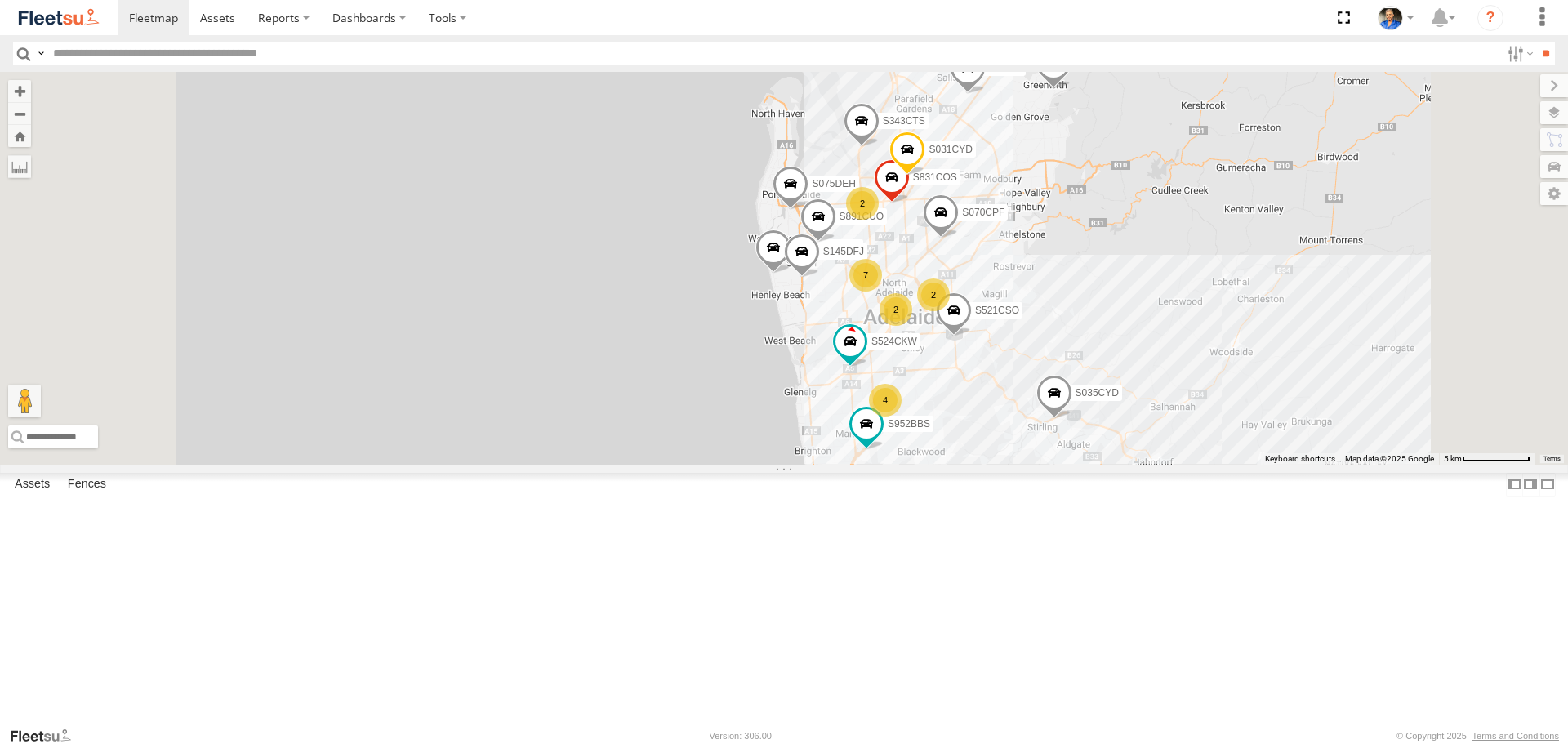
click at [0, 0] on div "S145DFJ" at bounding box center [0, 0] width 0 height 0
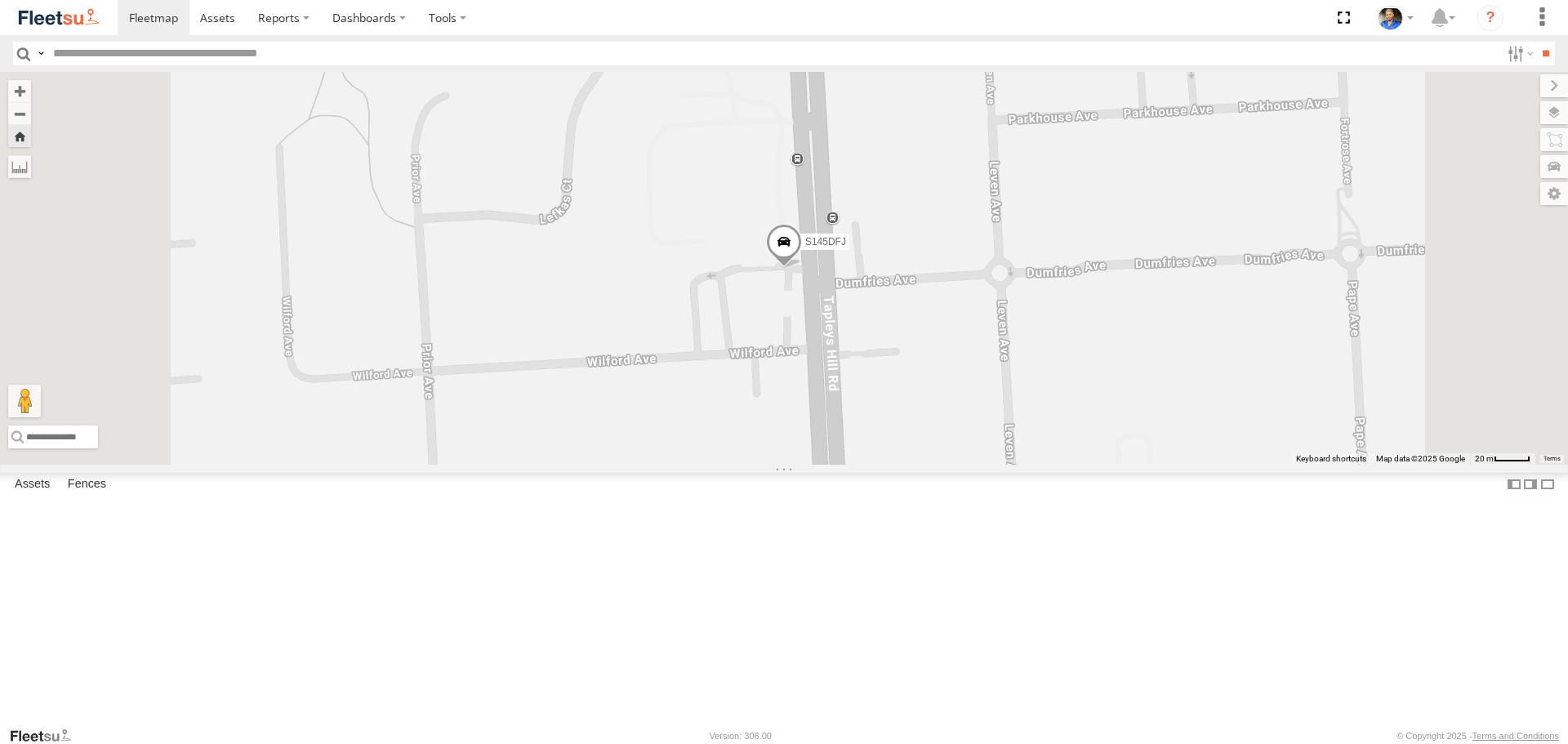
click at [802, 268] on span at bounding box center [783, 245] width 36 height 44
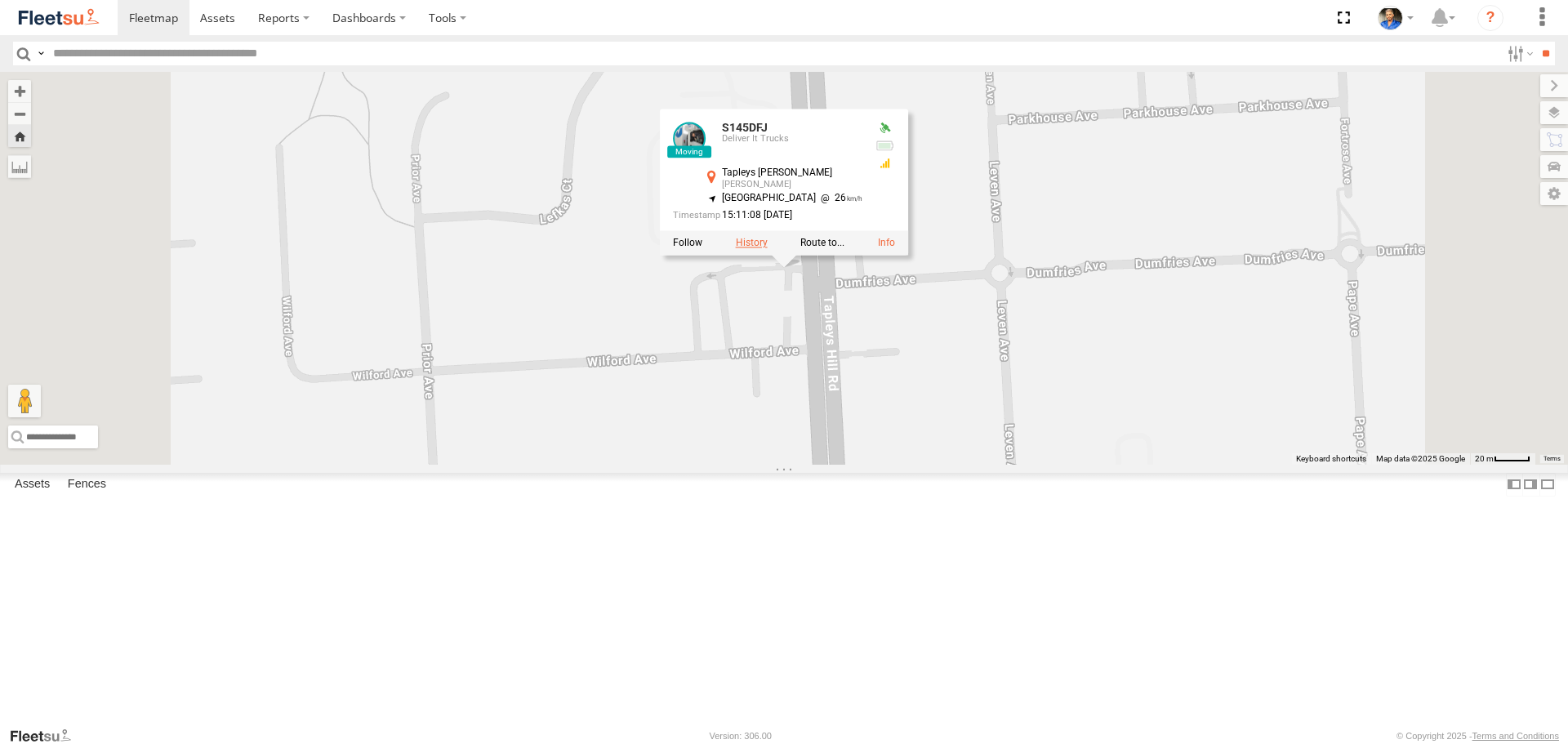
click at [768, 249] on label at bounding box center [752, 243] width 32 height 11
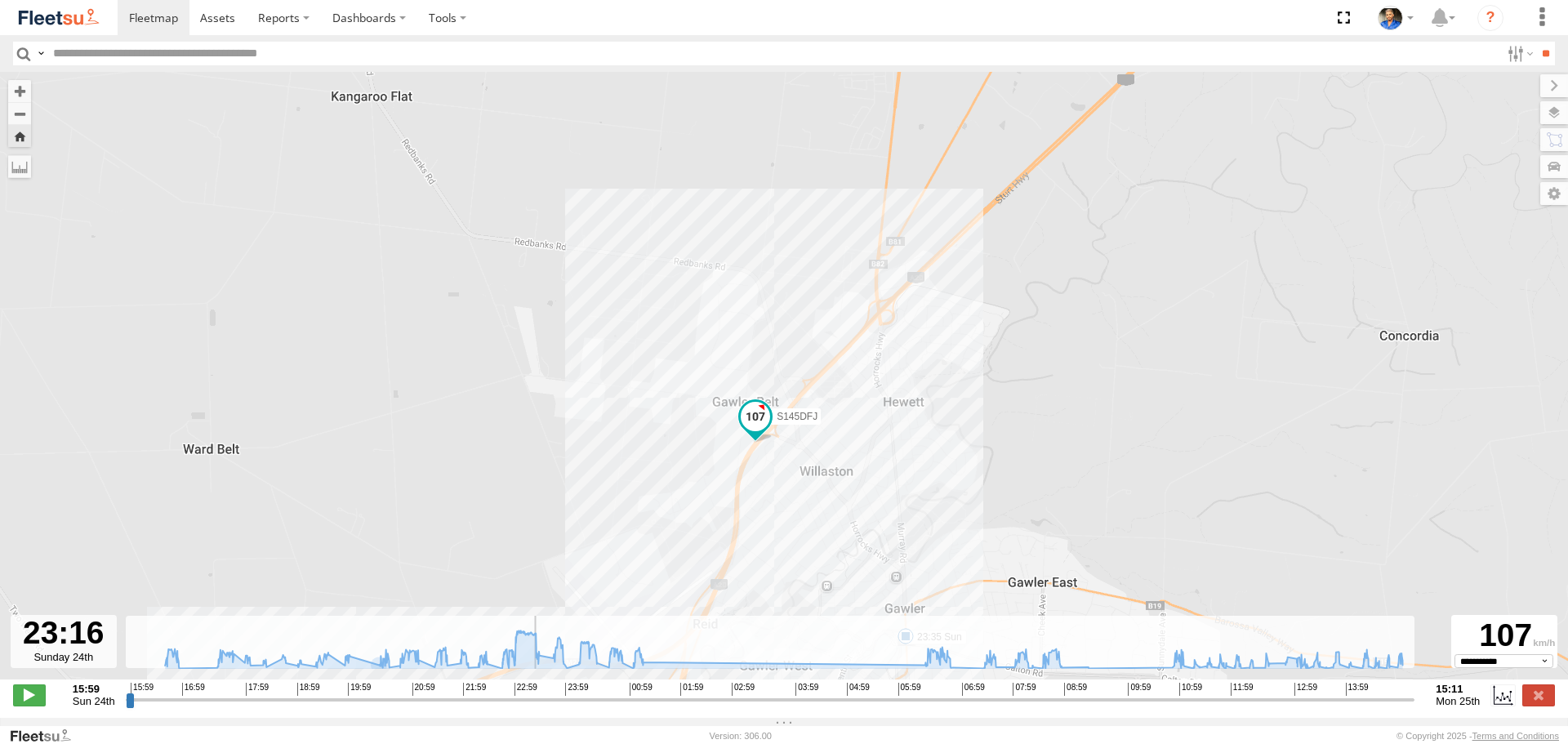
drag, startPoint x: 133, startPoint y: 711, endPoint x: 532, endPoint y: 684, distance: 399.9
type input "**********"
click at [532, 692] on input "range" at bounding box center [770, 700] width 1290 height 16
